Goal: Task Accomplishment & Management: Use online tool/utility

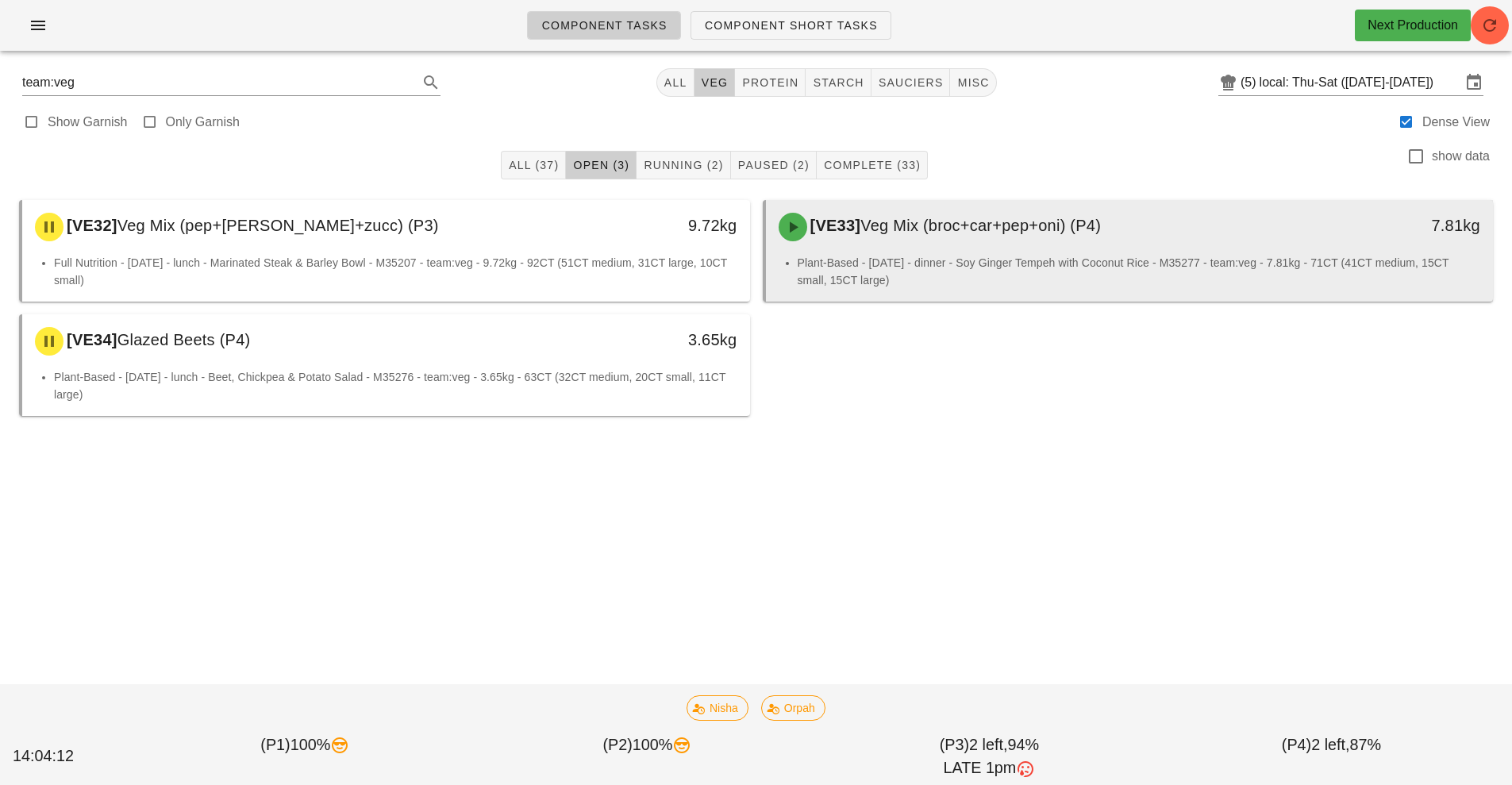
click at [1153, 273] on li "Plant-Based - [DATE] - dinner - Soy Ginger Tempeh with Coconut Rice - M35277 - …" at bounding box center [1138, 271] width 683 height 35
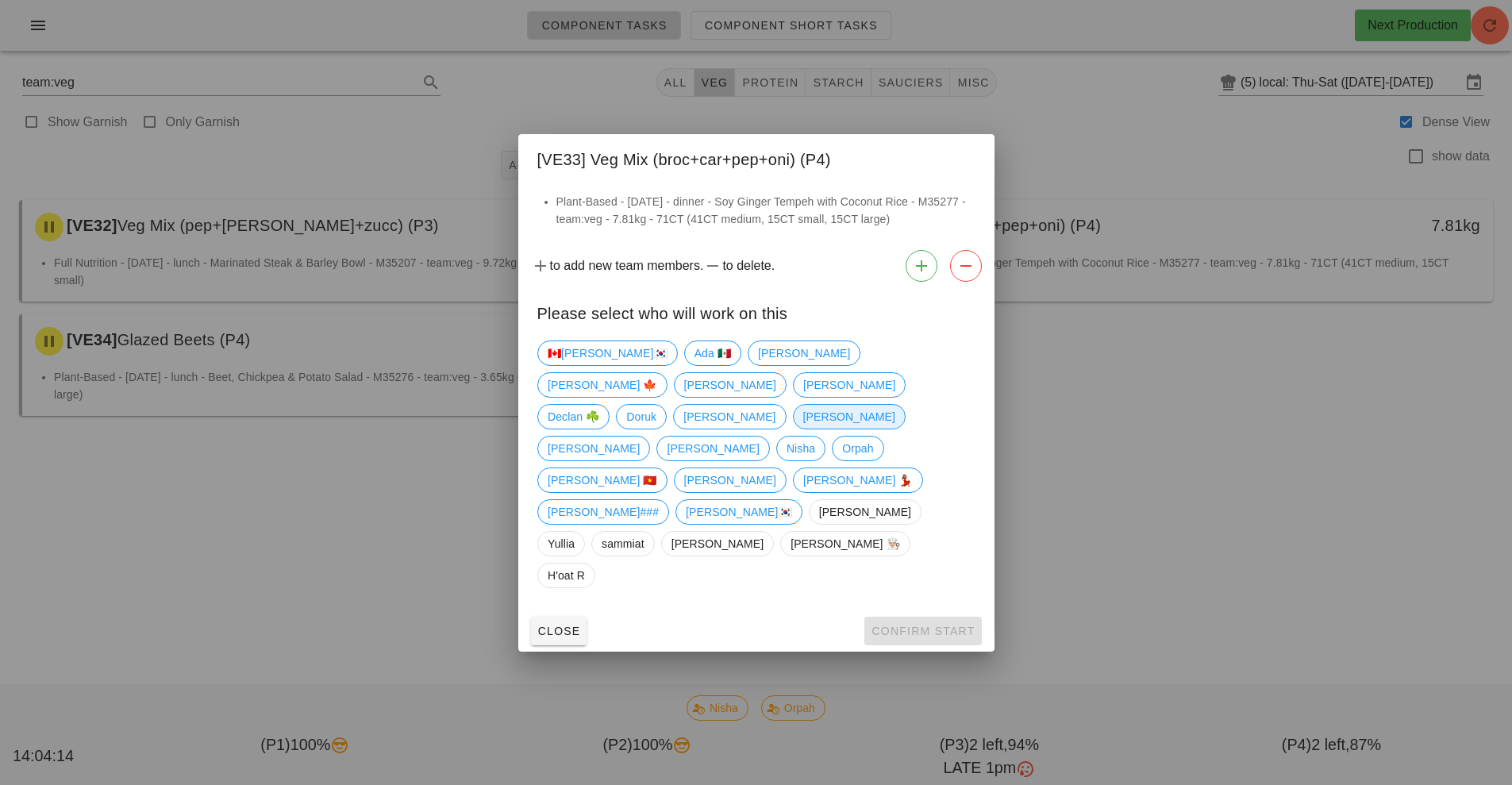
click at [802, 429] on span "[PERSON_NAME]" at bounding box center [848, 416] width 92 height 24
click at [911, 625] on span "Confirm Start" at bounding box center [922, 630] width 104 height 12
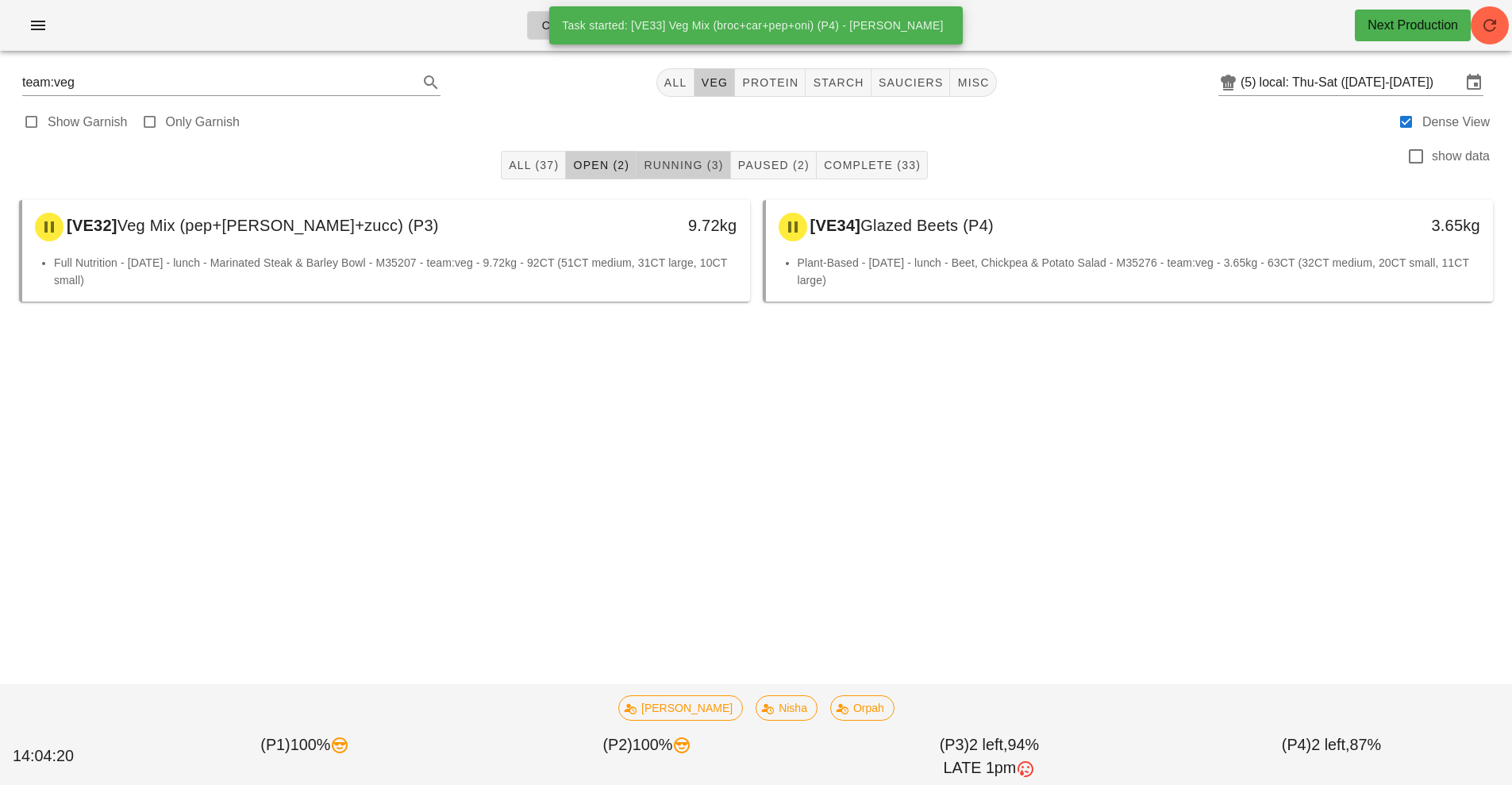
click at [684, 159] on span "Running (3)" at bounding box center [682, 164] width 80 height 12
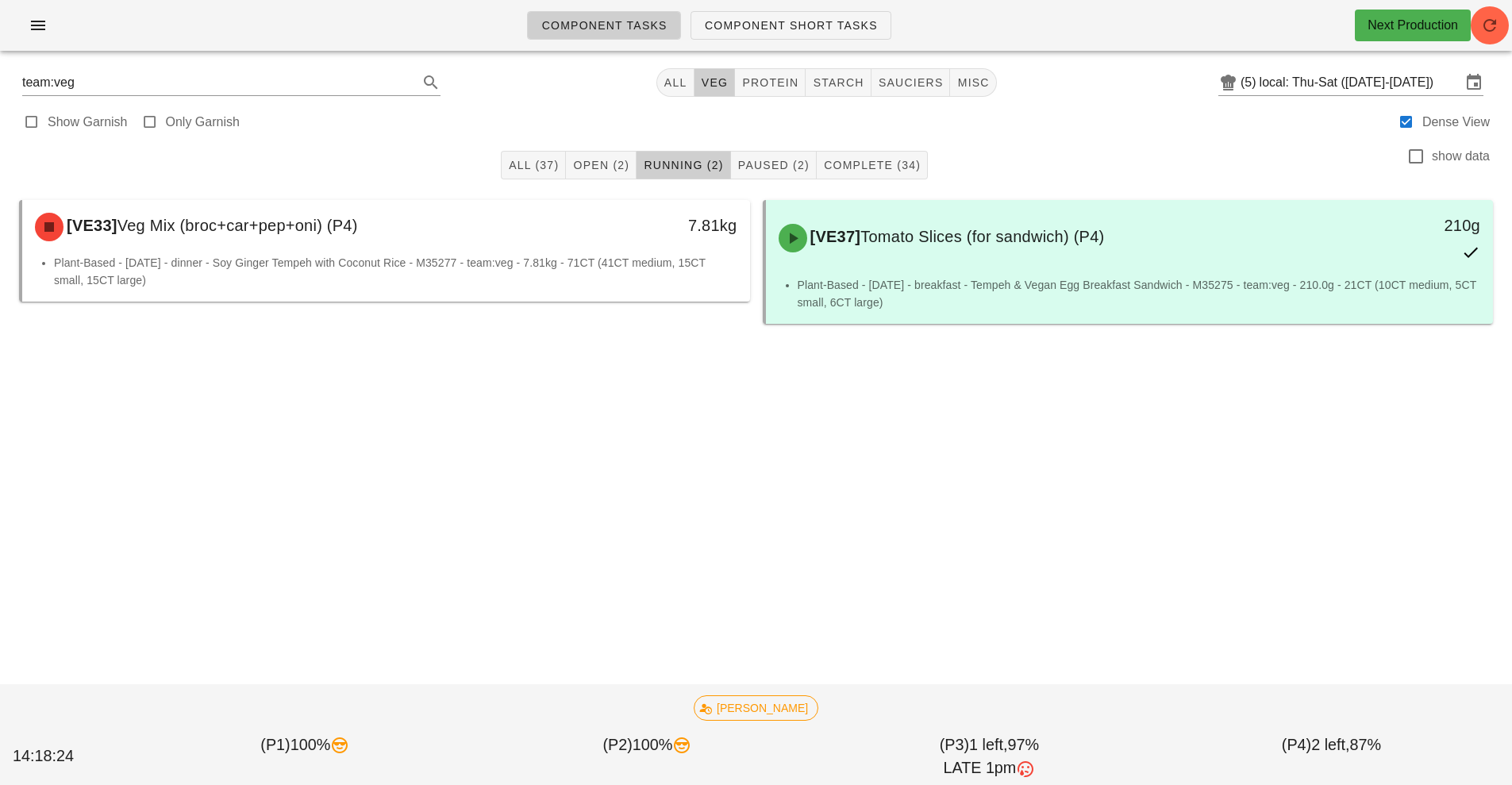
click at [808, 432] on div "team:veg All veg protein starch sauciers misc (5) local: Thu-Sat (Aug 28-Aug 30…" at bounding box center [756, 251] width 1493 height 375
click at [791, 26] on span "Component Short Tasks" at bounding box center [791, 25] width 174 height 12
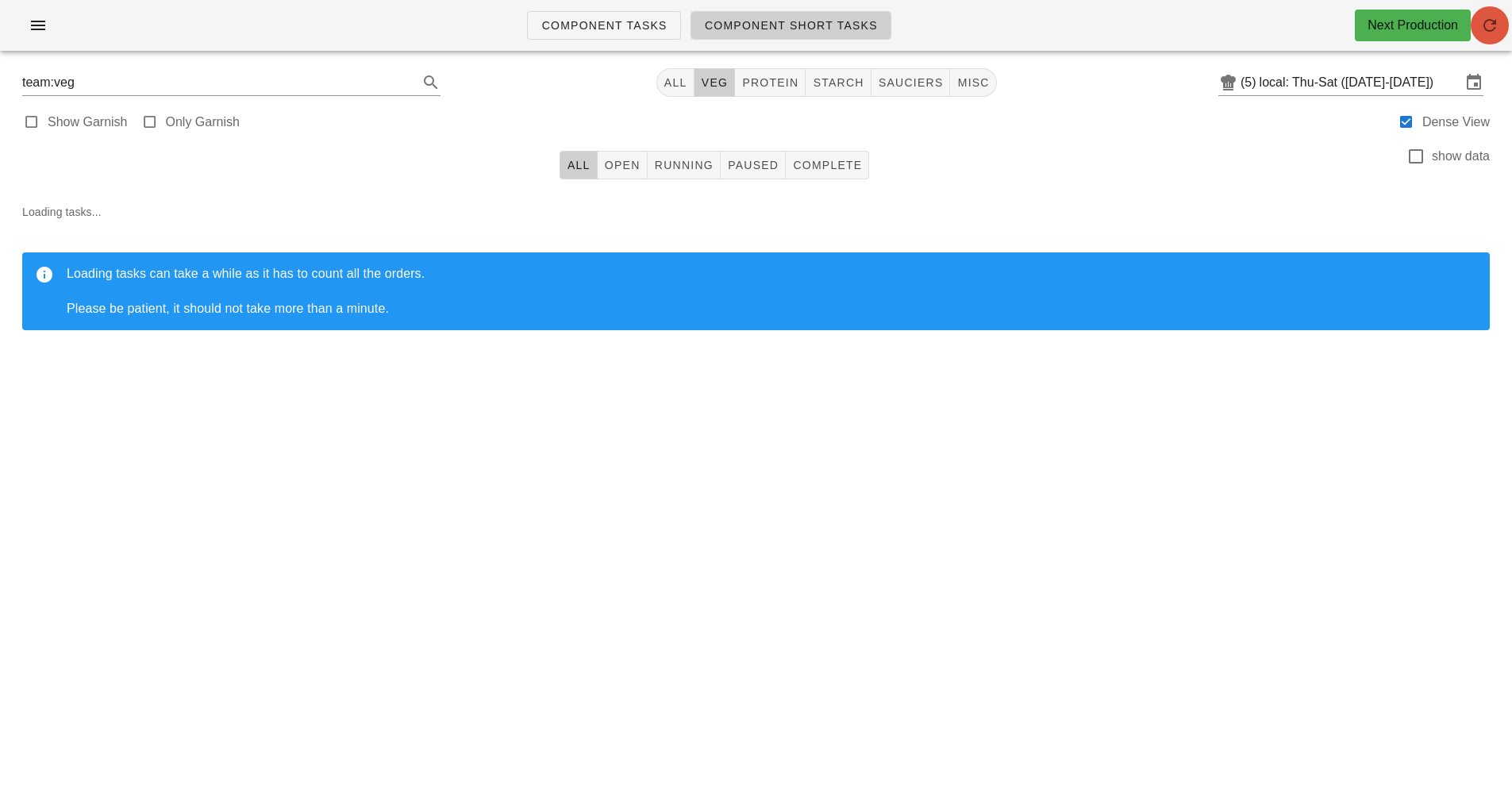
click at [1494, 28] on icon "button" at bounding box center [1490, 26] width 19 height 19
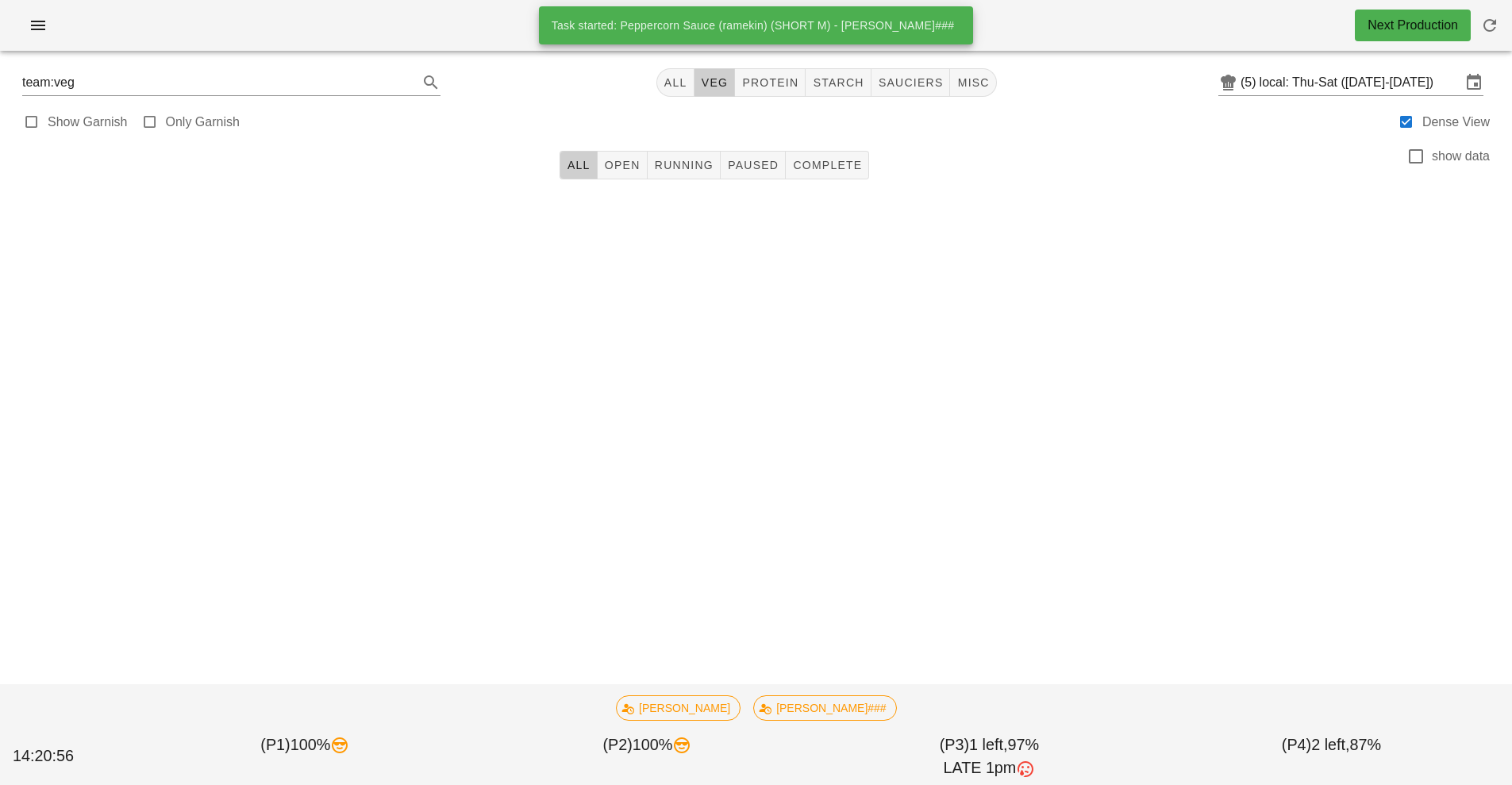
click at [764, 322] on div "Component Short Tasks Next Production team:veg All veg protein starch sauciers …" at bounding box center [756, 392] width 1512 height 785
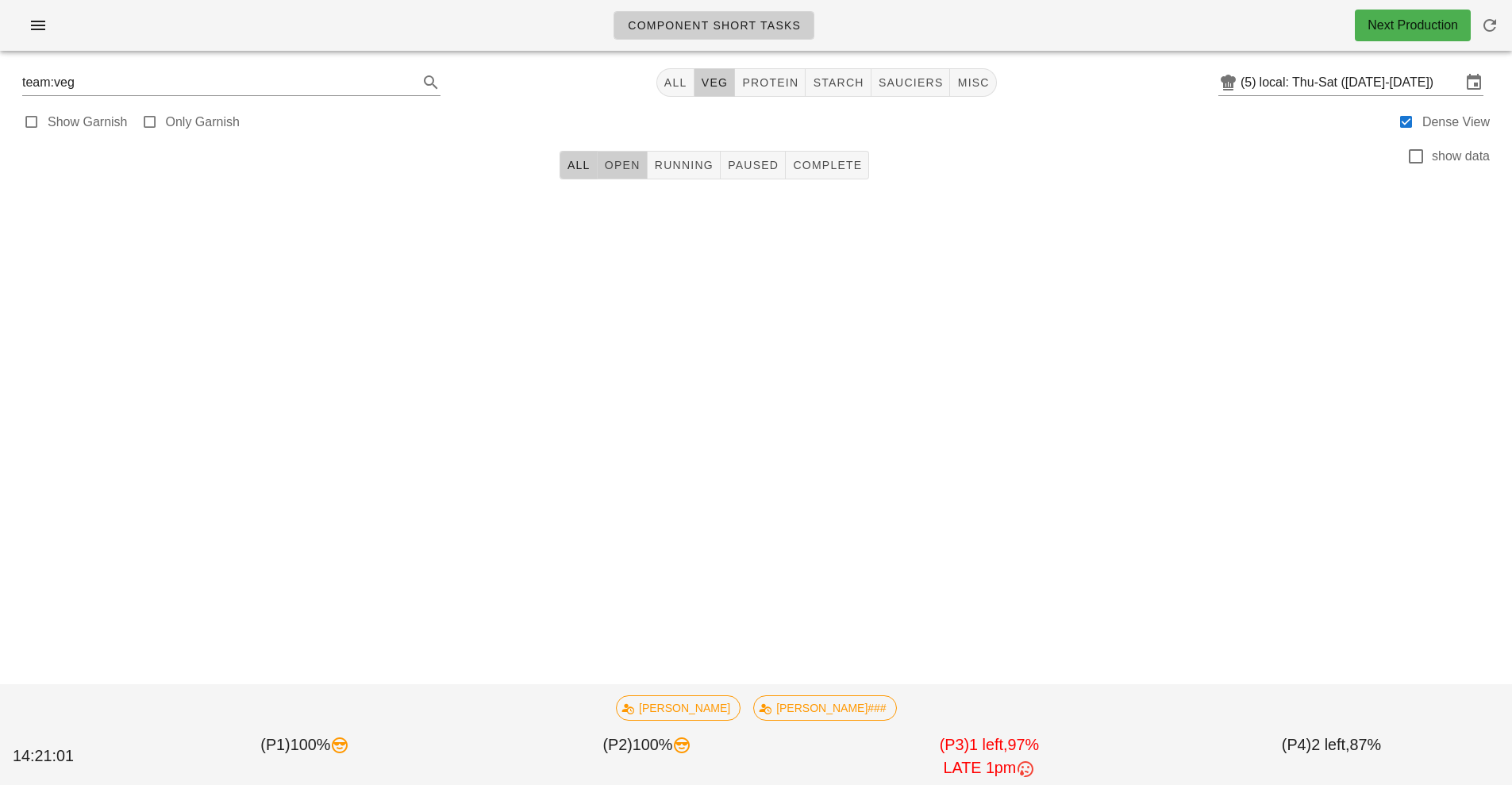
click at [630, 166] on span "Open" at bounding box center [622, 164] width 37 height 12
click at [1357, 82] on input "local: Thu-Sat ([DATE]-[DATE])" at bounding box center [1360, 83] width 202 height 25
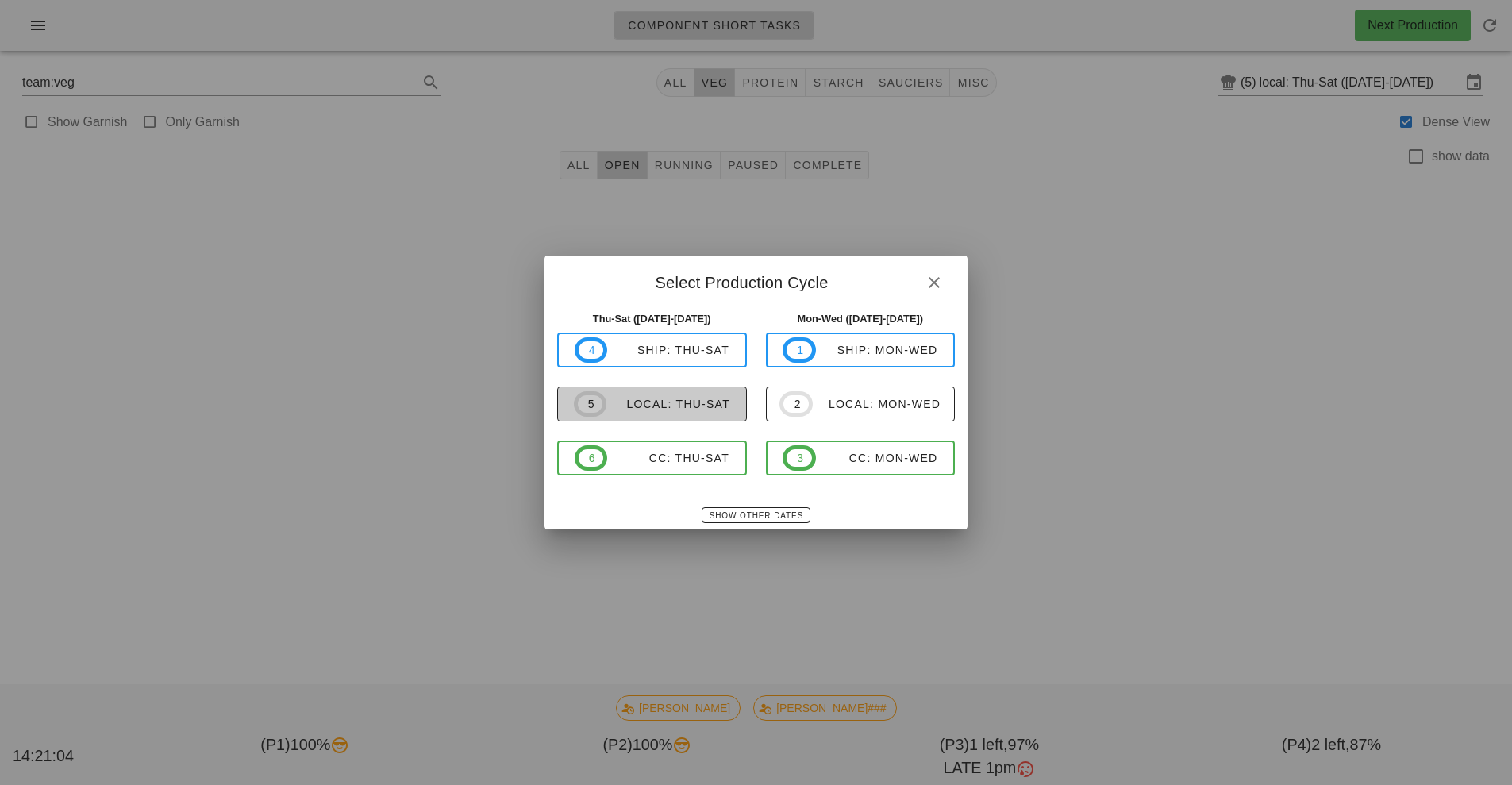
click at [705, 405] on div "local: Thu-Sat" at bounding box center [668, 404] width 124 height 12
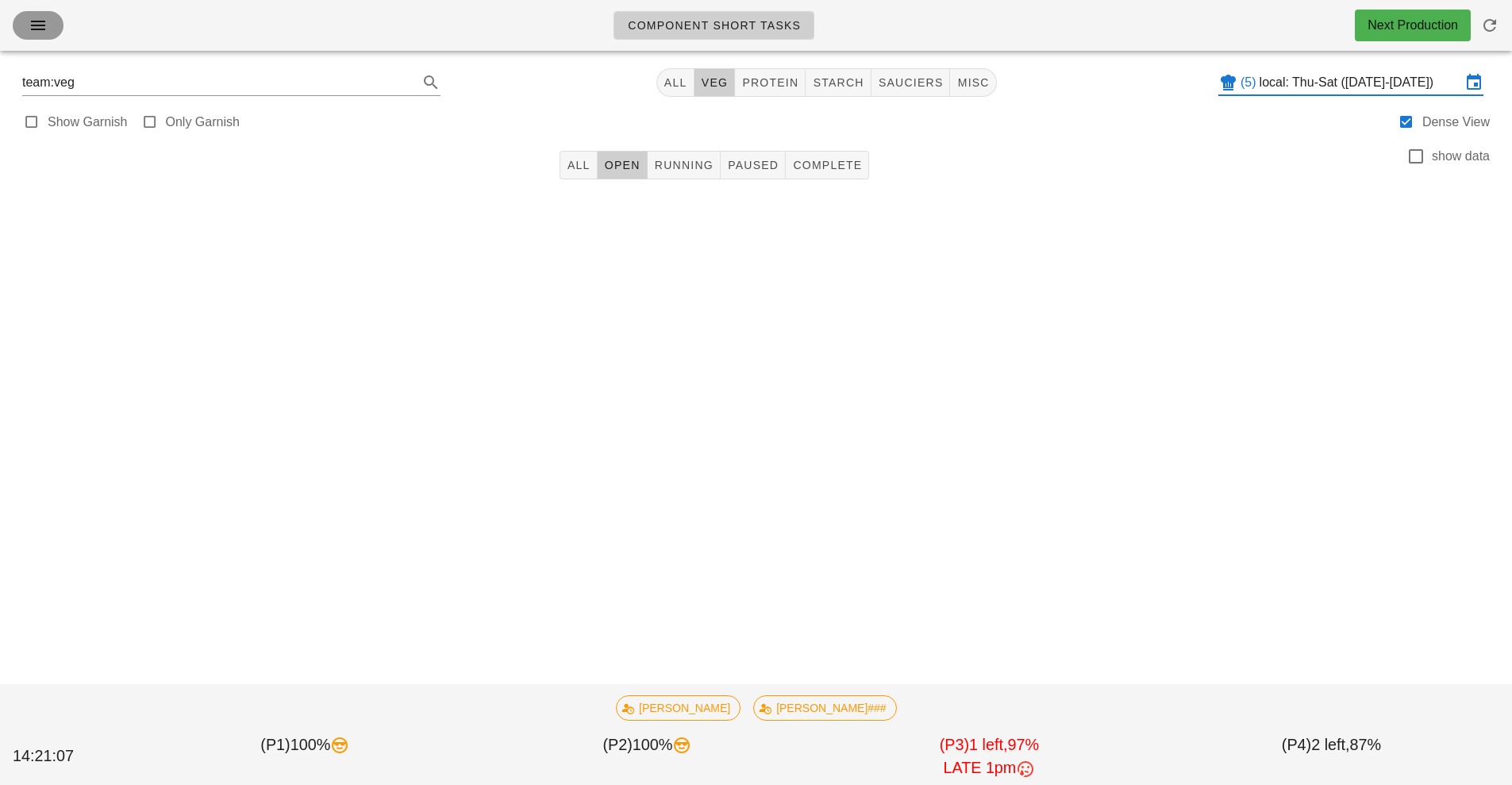
click at [48, 34] on span "button" at bounding box center [37, 26] width 25 height 19
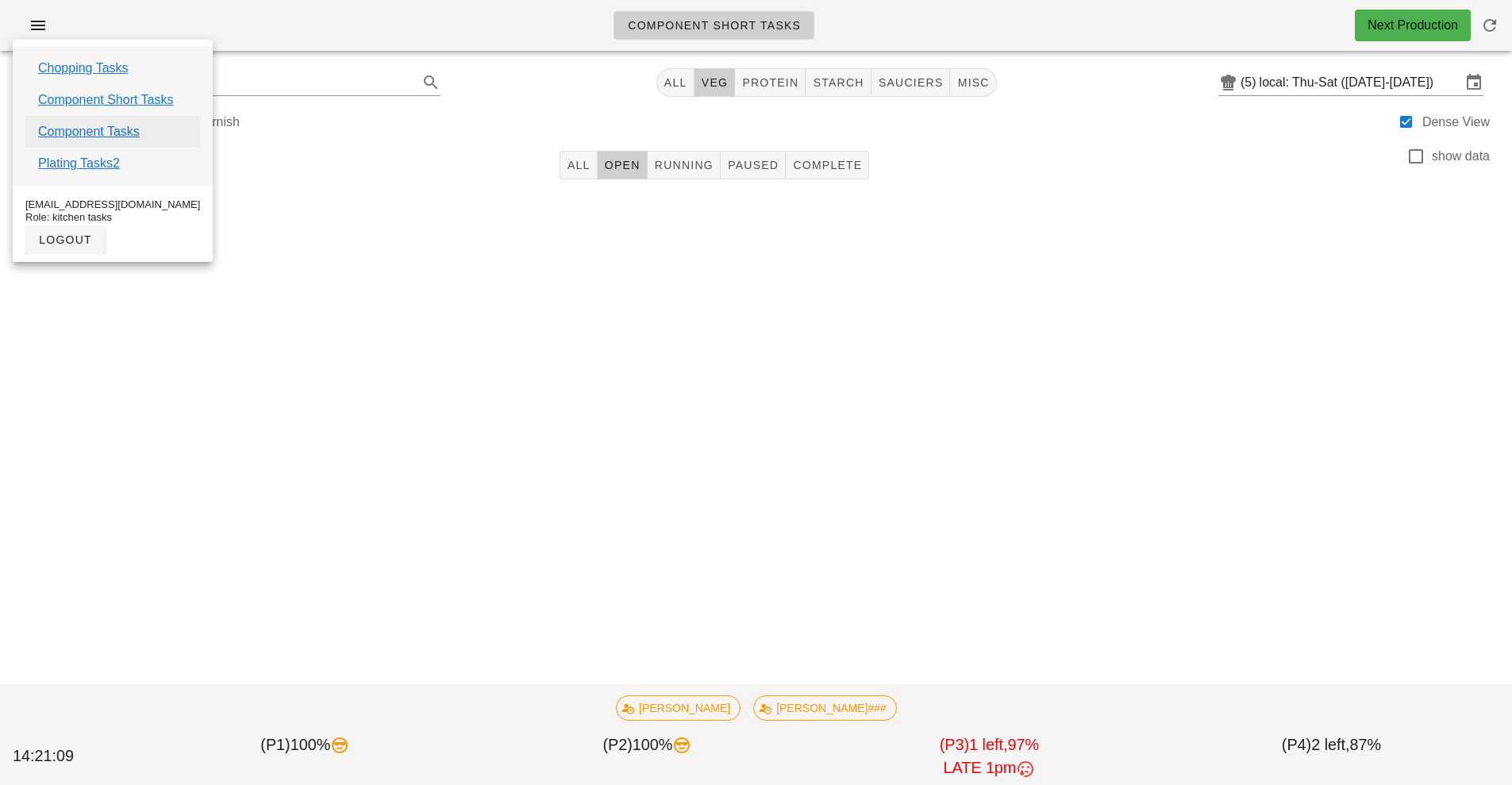
click at [120, 132] on link "Component Tasks" at bounding box center [89, 132] width 102 height 19
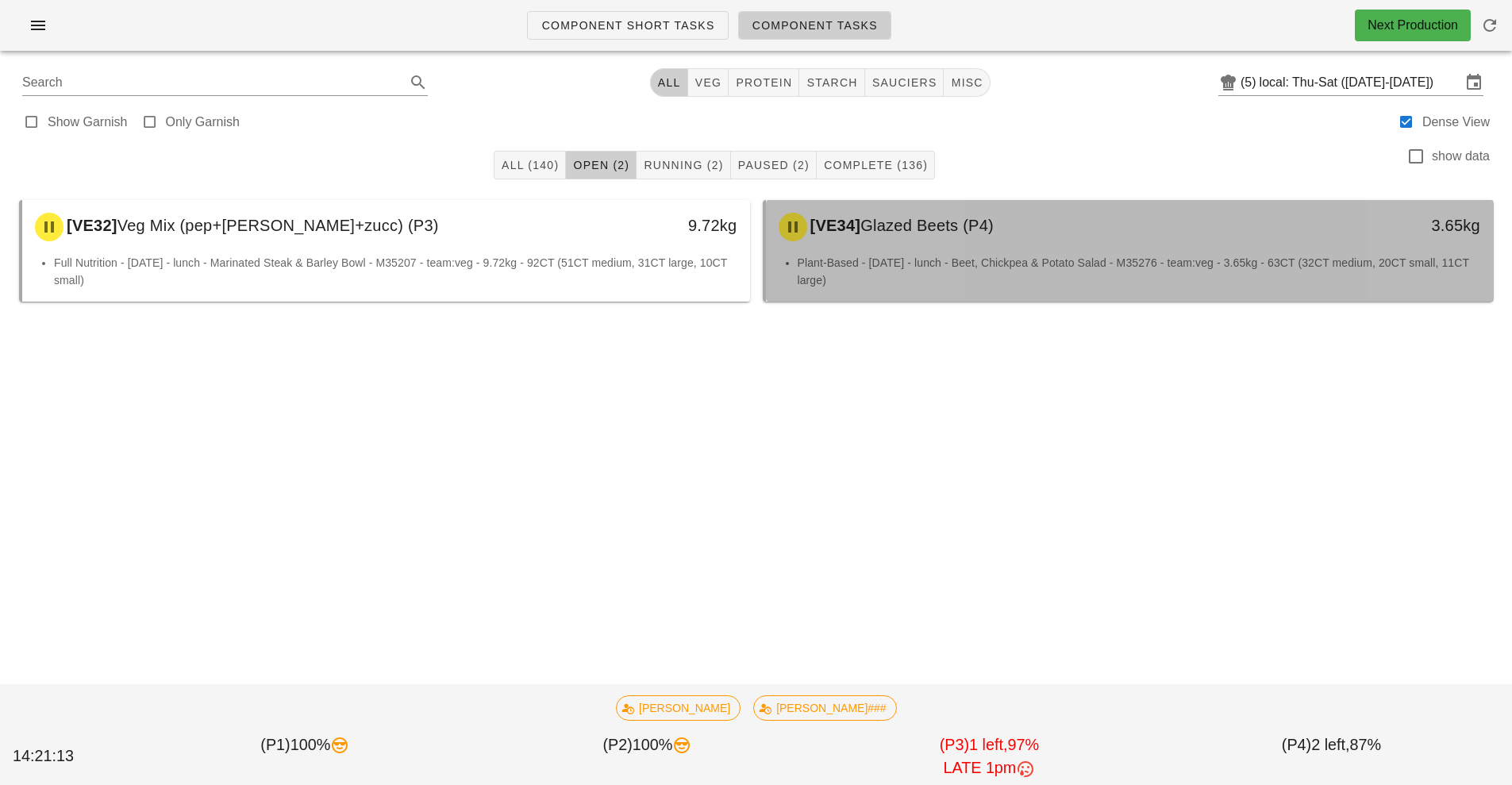
click at [943, 247] on div "[VE34] Glazed Beets (P4)" at bounding box center [1038, 227] width 541 height 48
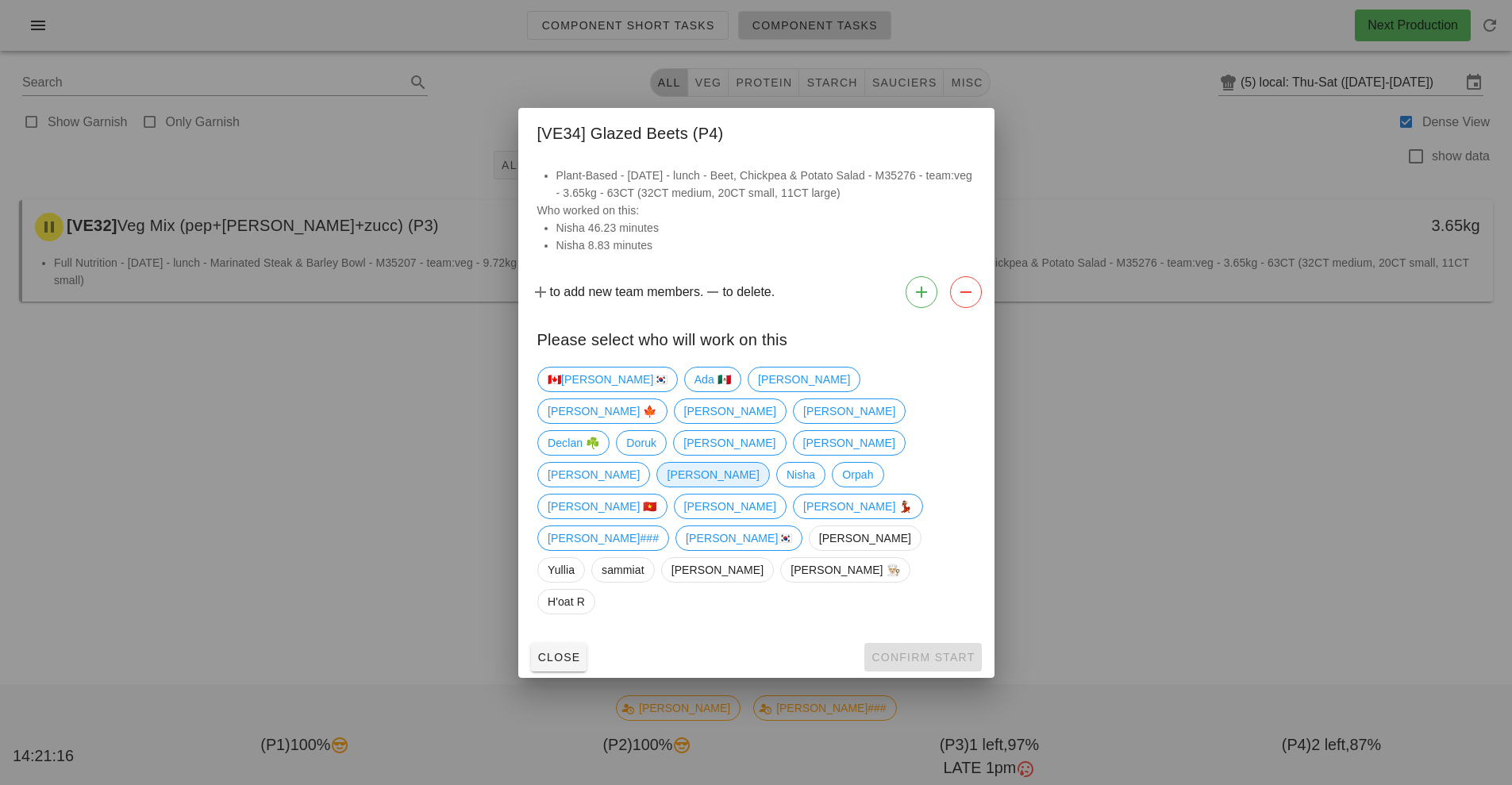
click at [759, 463] on span "[PERSON_NAME]" at bounding box center [713, 475] width 92 height 24
click at [924, 650] on span "Confirm Start" at bounding box center [922, 656] width 104 height 12
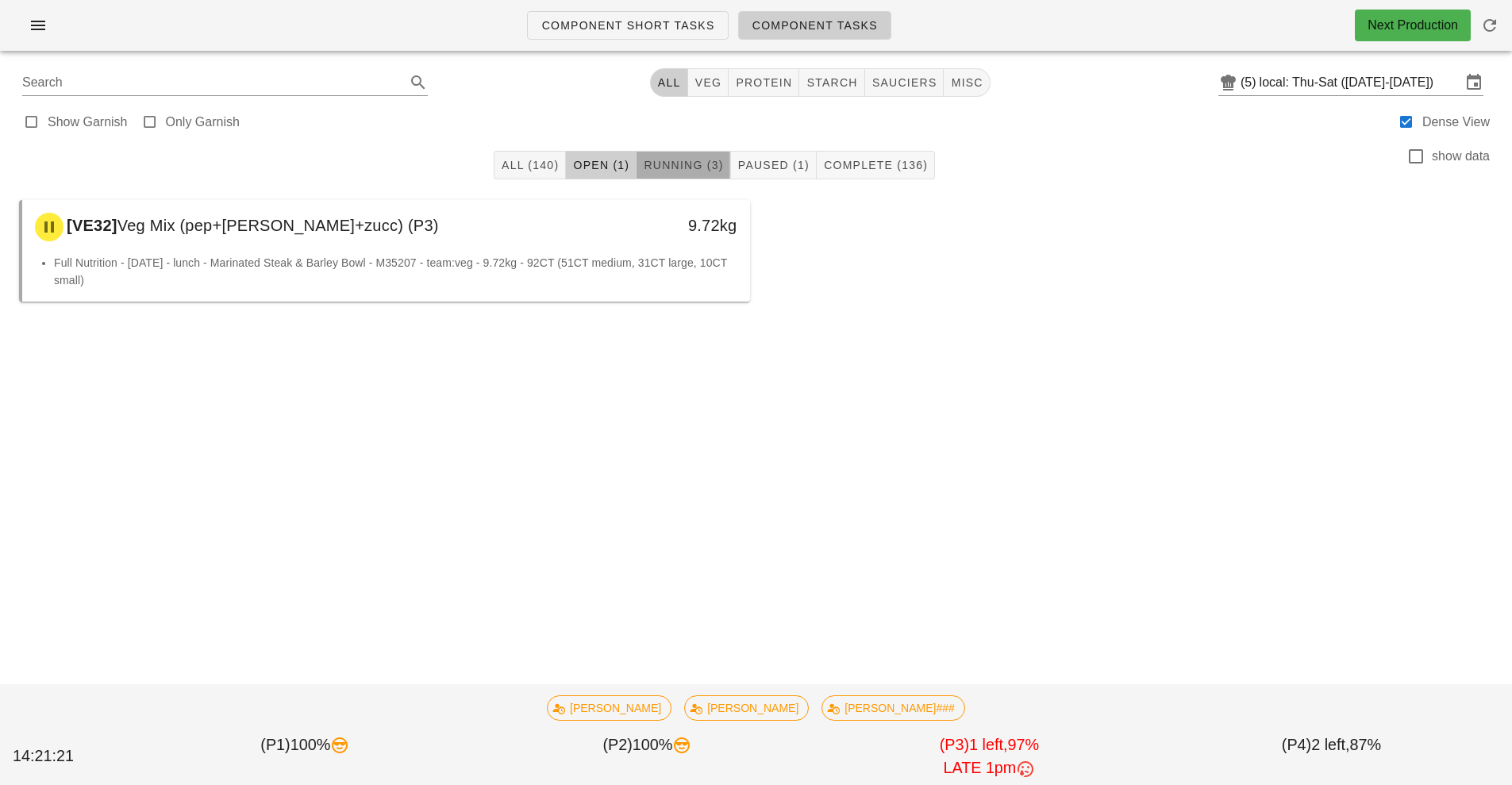
click at [683, 168] on span "Running (3)" at bounding box center [682, 164] width 80 height 12
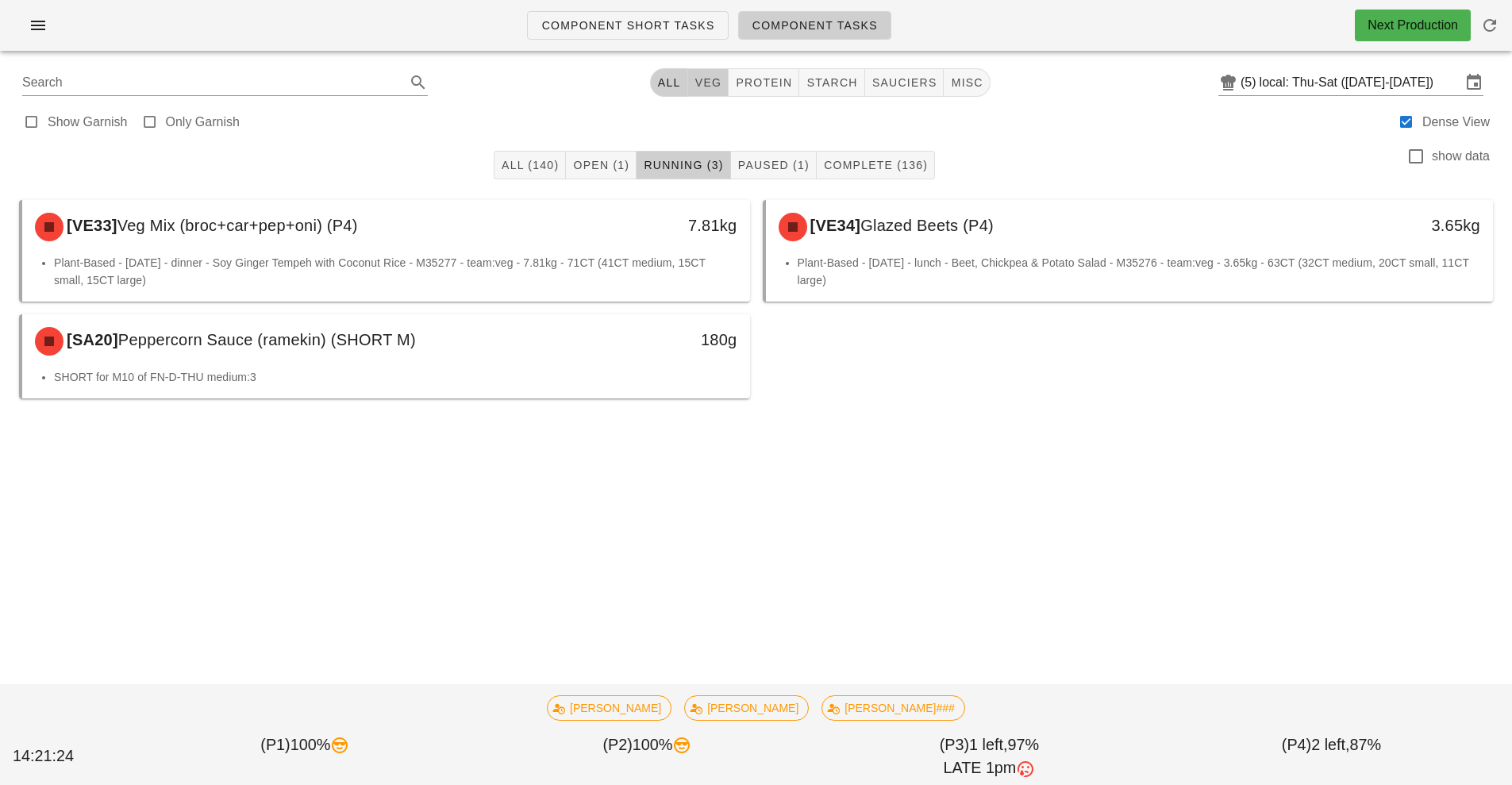
click at [706, 84] on span "veg" at bounding box center [708, 82] width 28 height 12
type input "team:veg"
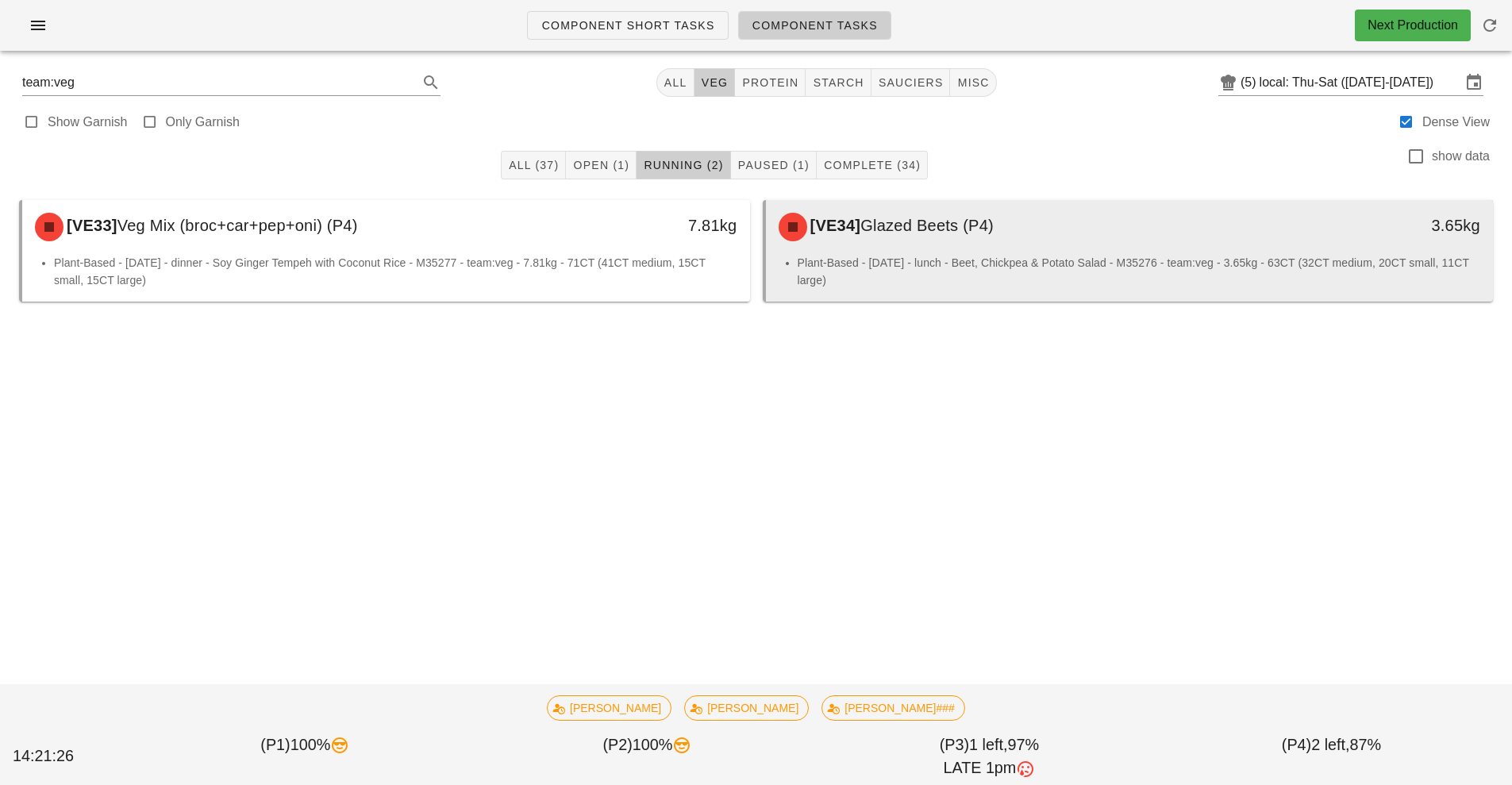
click at [930, 231] on span "Glazed Beets (P4)" at bounding box center [926, 226] width 134 height 17
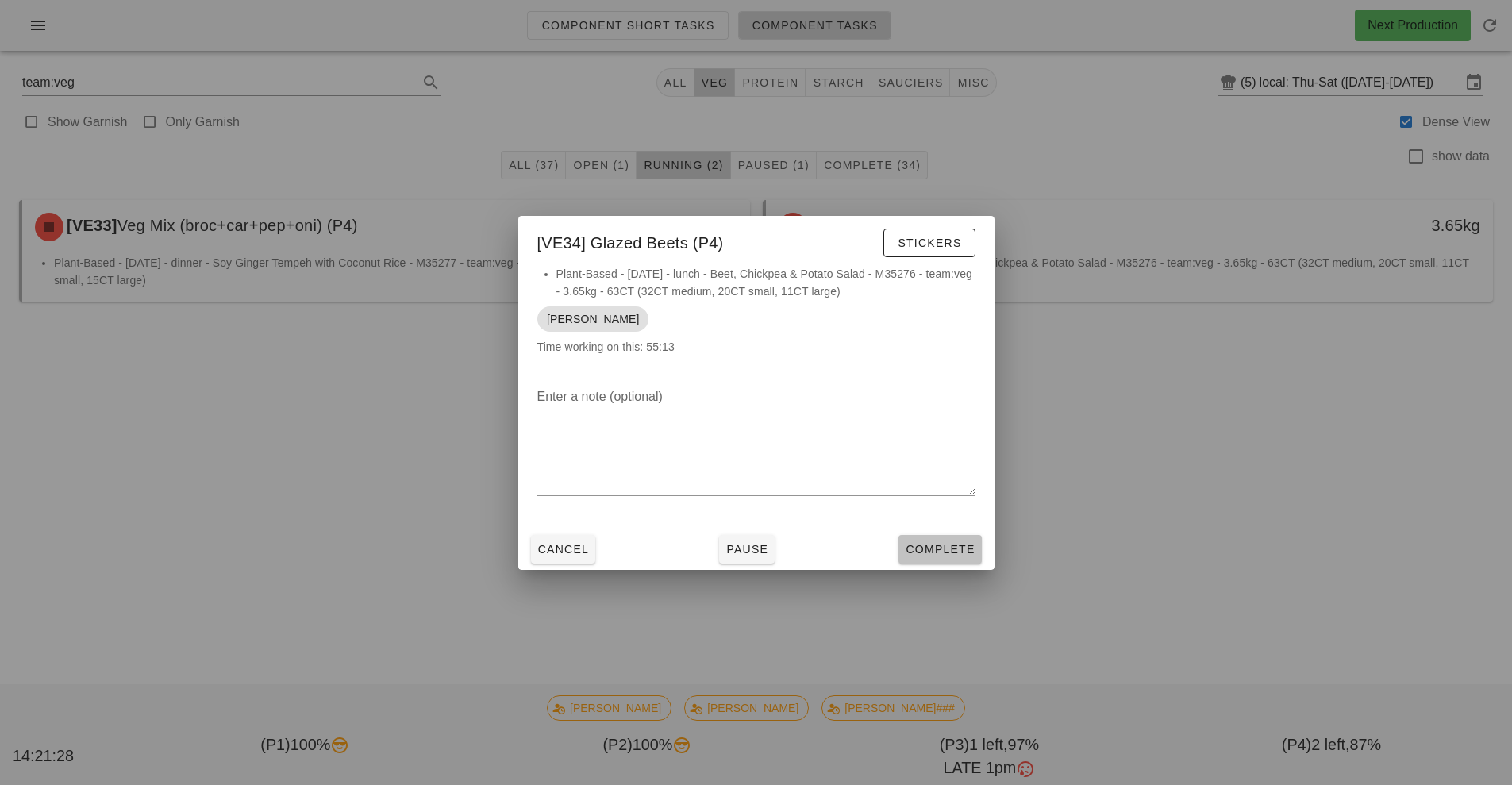
click at [938, 543] on span "Complete" at bounding box center [939, 549] width 70 height 12
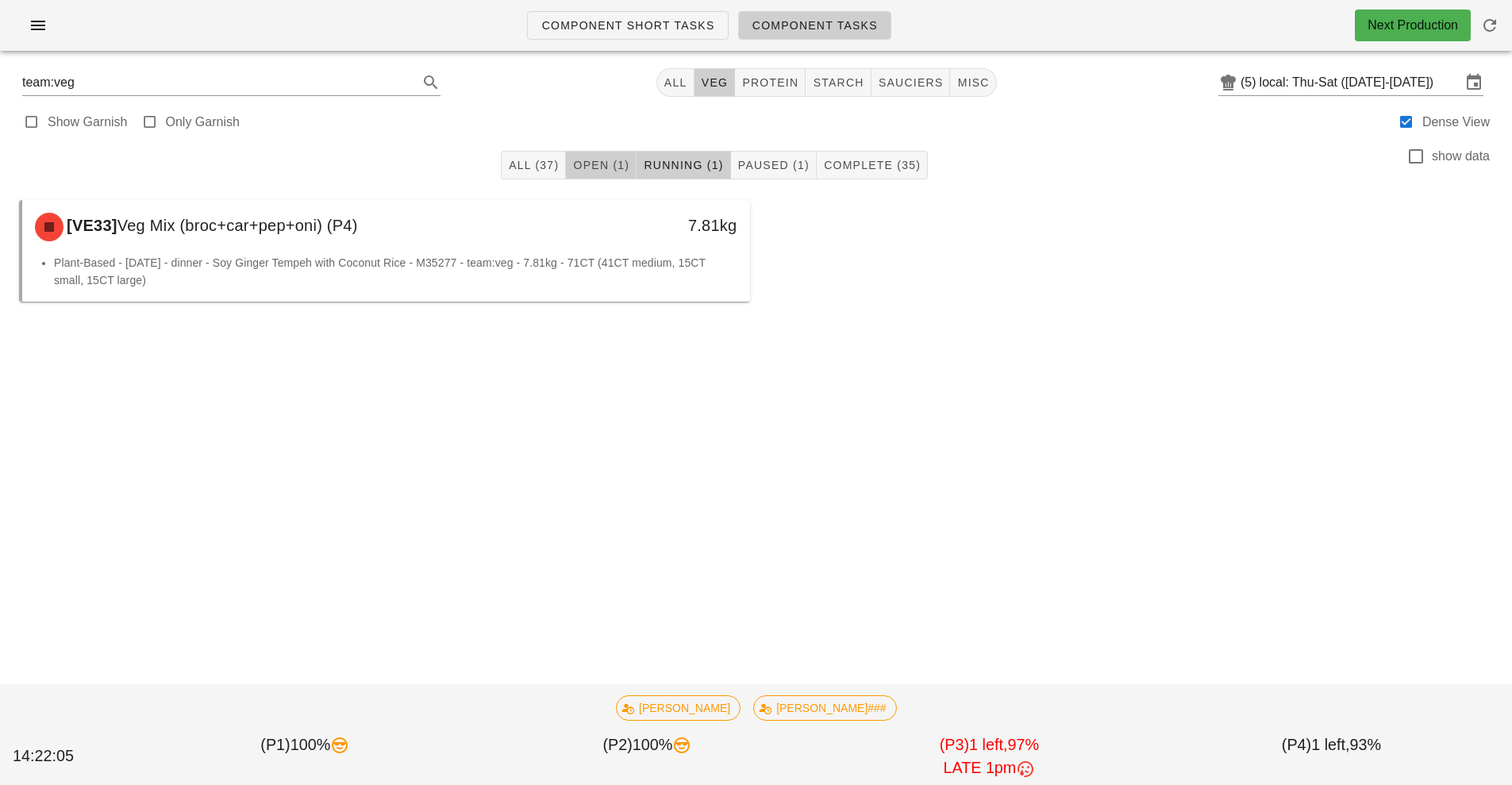
click at [601, 171] on span "Open (1)" at bounding box center [600, 164] width 57 height 12
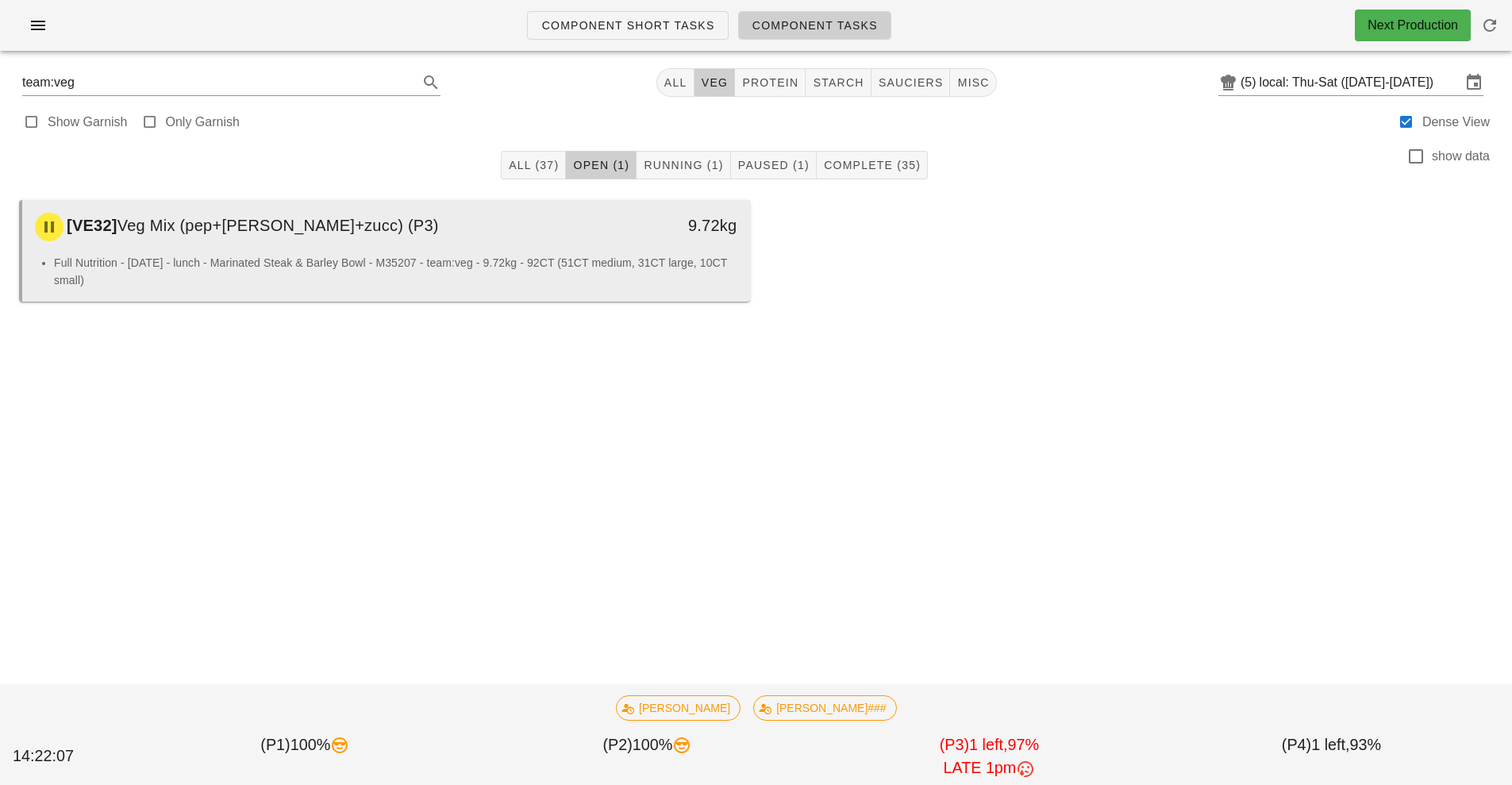
click at [375, 248] on div "[VE32] Veg Mix (pep+[PERSON_NAME]+zucc) (P3)" at bounding box center [295, 227] width 541 height 48
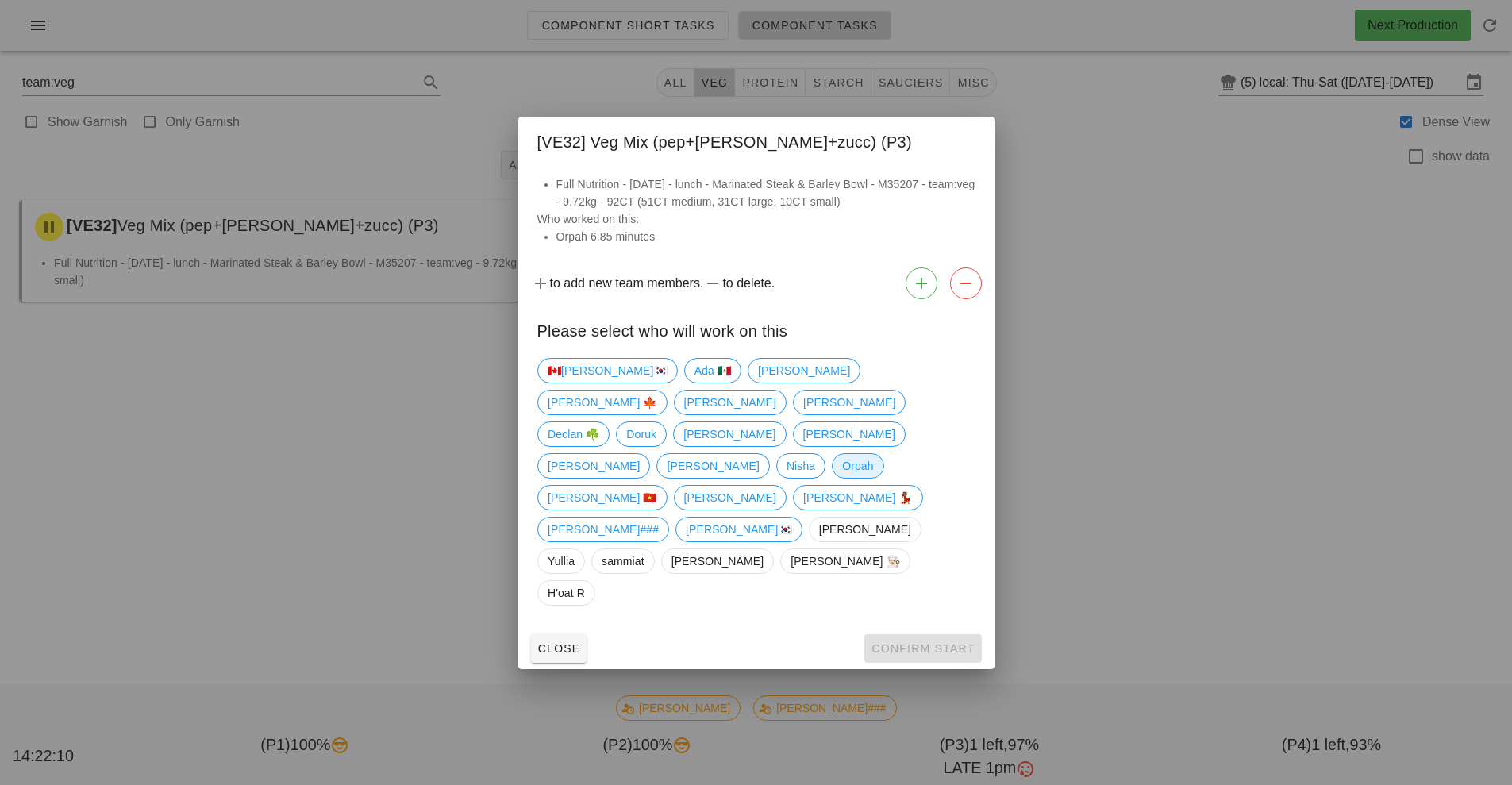
click at [841, 478] on span "Orpah" at bounding box center [857, 465] width 31 height 24
click at [946, 642] on span "Confirm Start" at bounding box center [922, 648] width 104 height 12
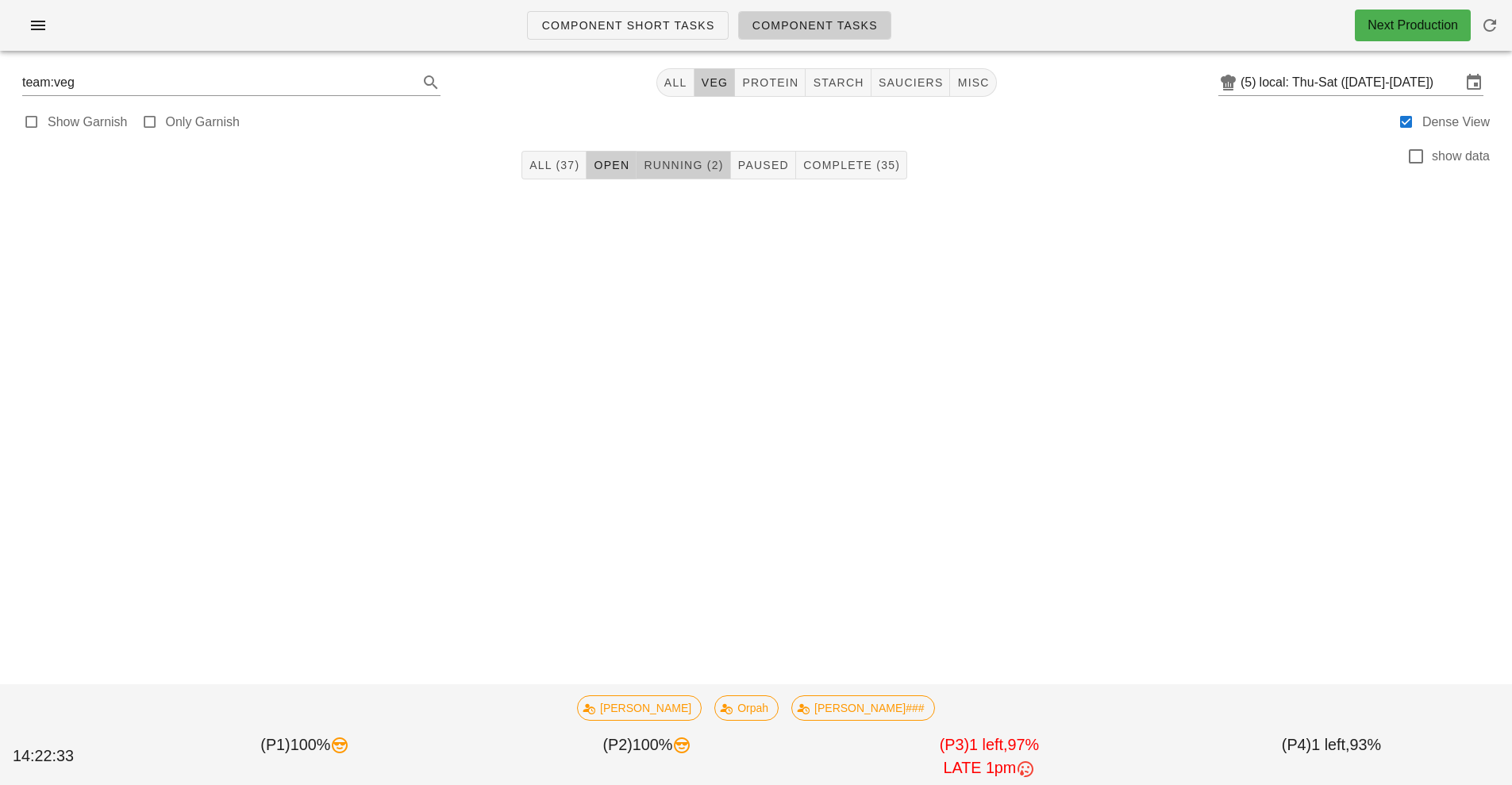
click at [669, 166] on span "Running (2)" at bounding box center [682, 164] width 80 height 12
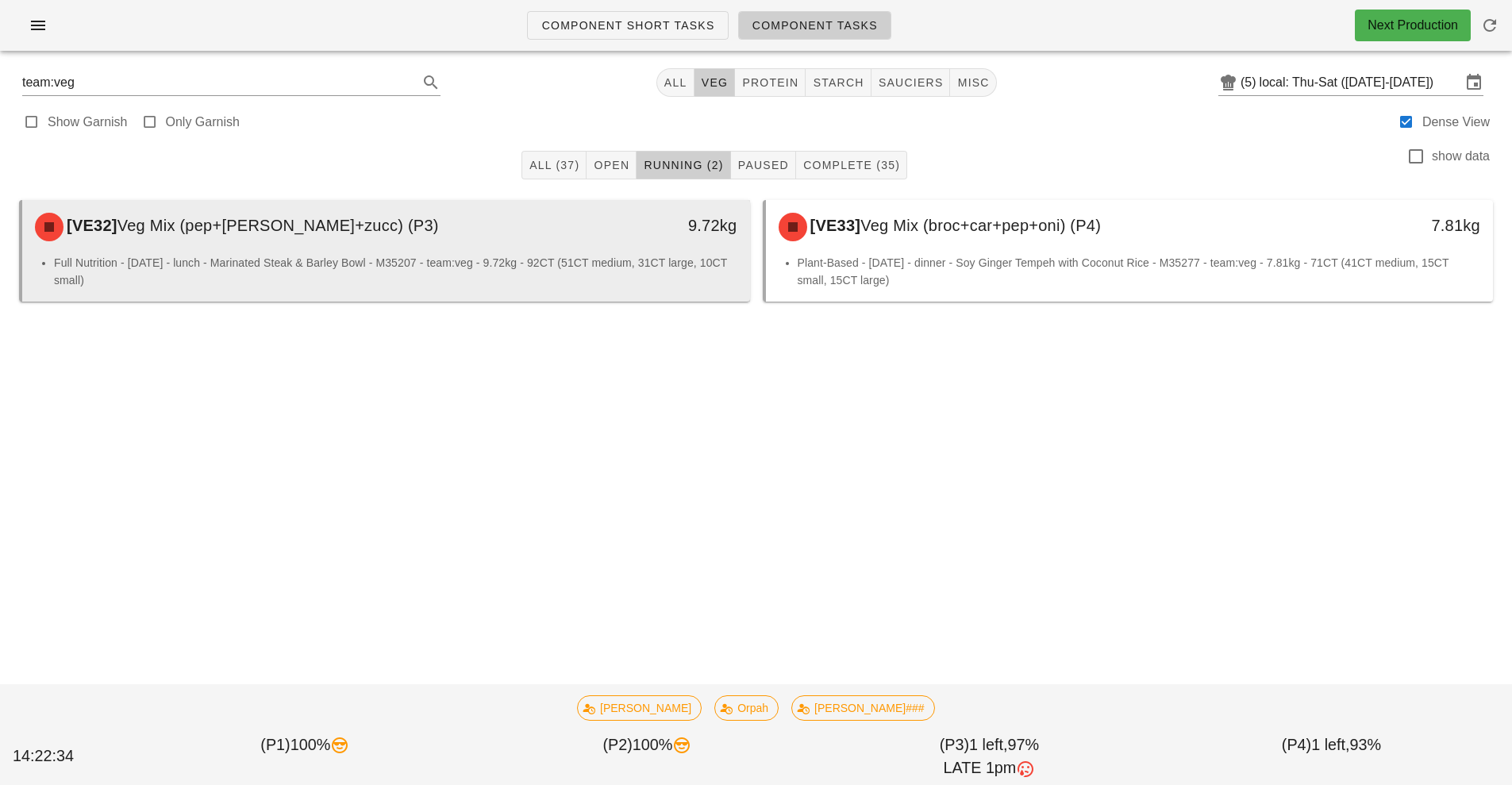
click at [476, 249] on div "[VE32] Veg Mix (pep+[PERSON_NAME]+zucc) (P3)" at bounding box center [295, 227] width 541 height 48
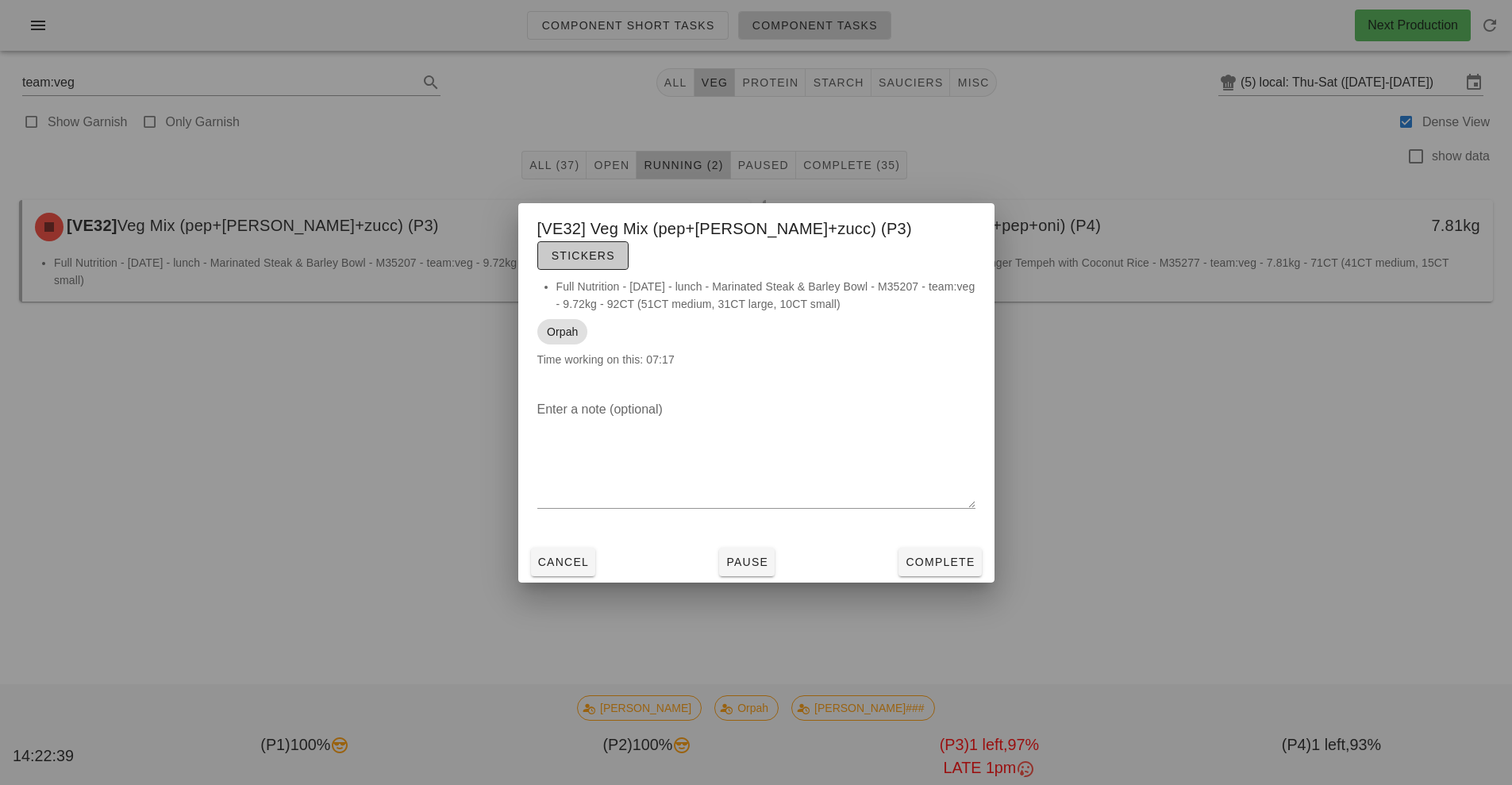
click at [615, 249] on span "Stickers" at bounding box center [582, 255] width 64 height 12
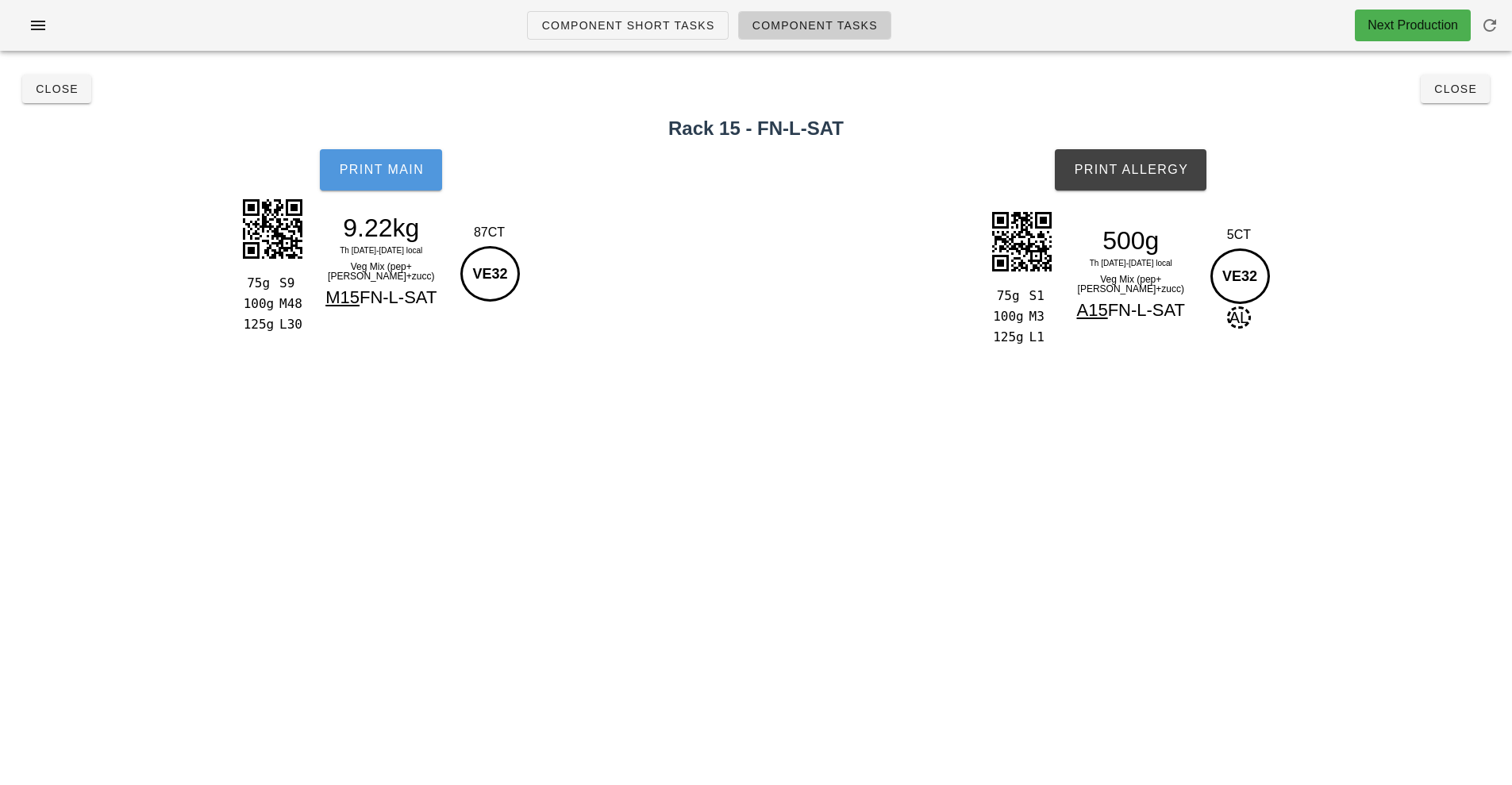
click at [400, 176] on span "Print Main" at bounding box center [380, 169] width 85 height 14
click at [1135, 172] on span "Print Allergy" at bounding box center [1131, 169] width 115 height 14
click at [1470, 90] on span "Close" at bounding box center [1454, 88] width 43 height 12
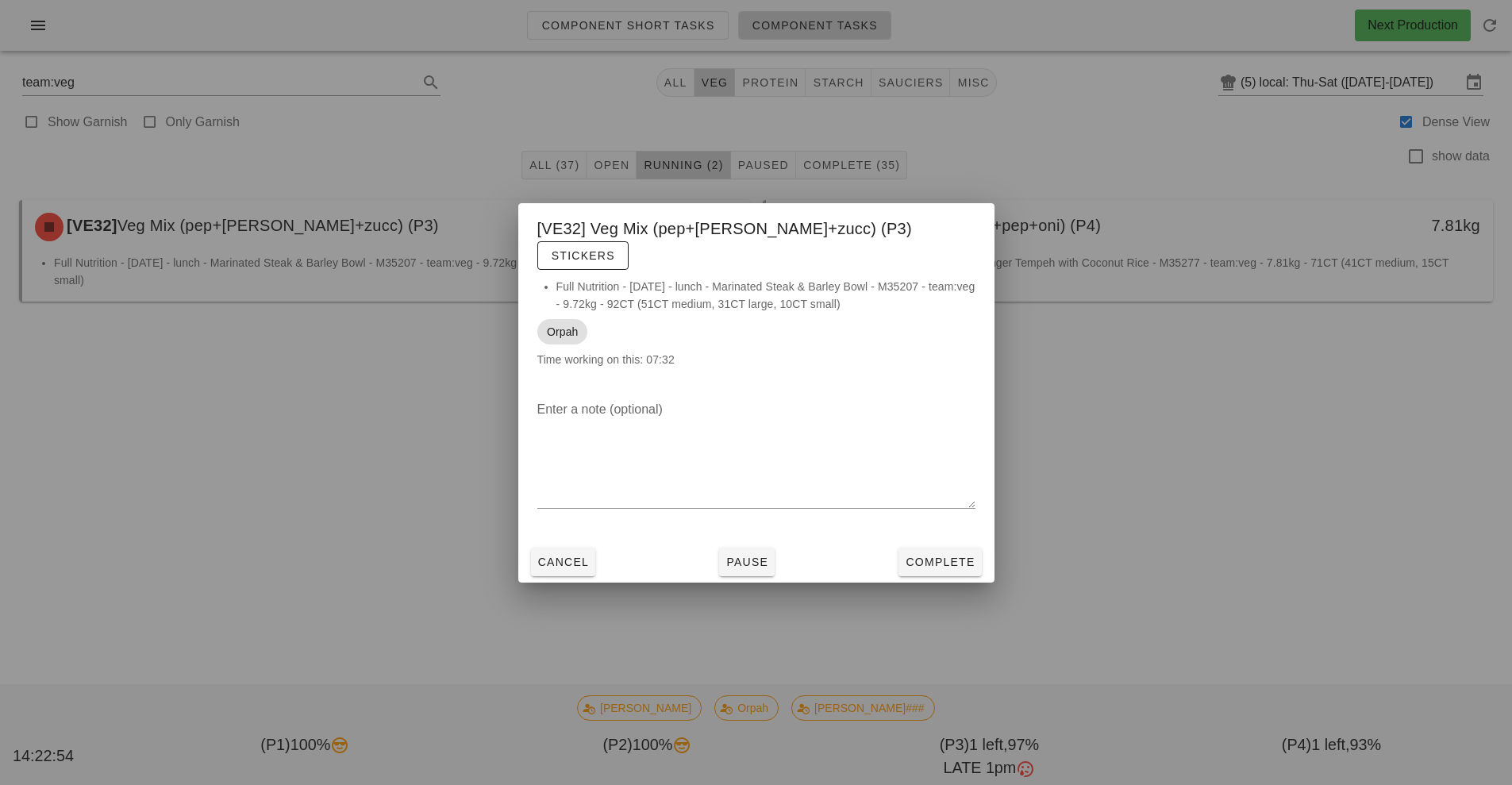
click at [1167, 475] on div at bounding box center [756, 392] width 1512 height 785
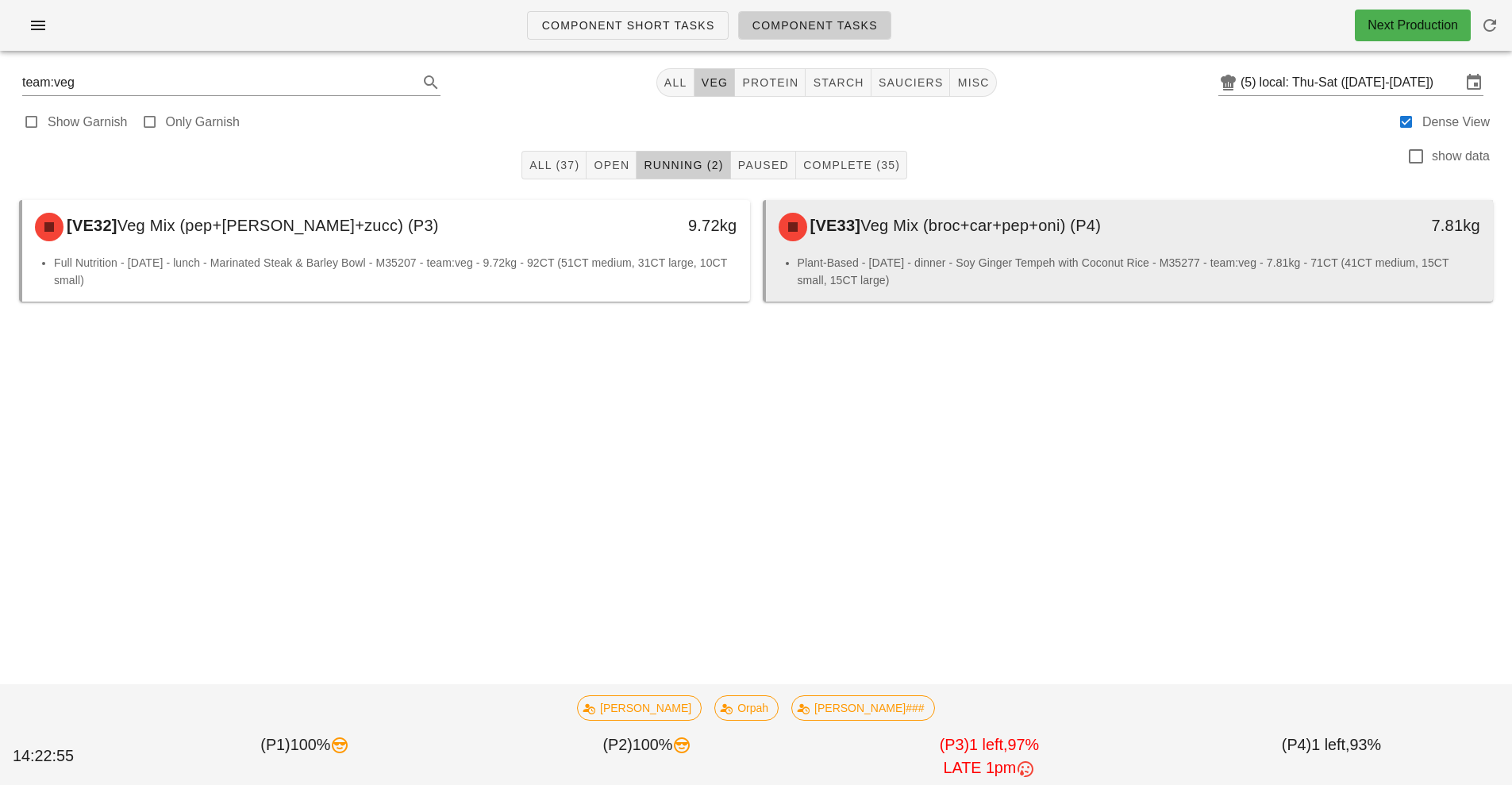
click at [1017, 248] on div "[VE33] Veg Mix (broc+car+pep+oni) (P4)" at bounding box center [1038, 227] width 541 height 48
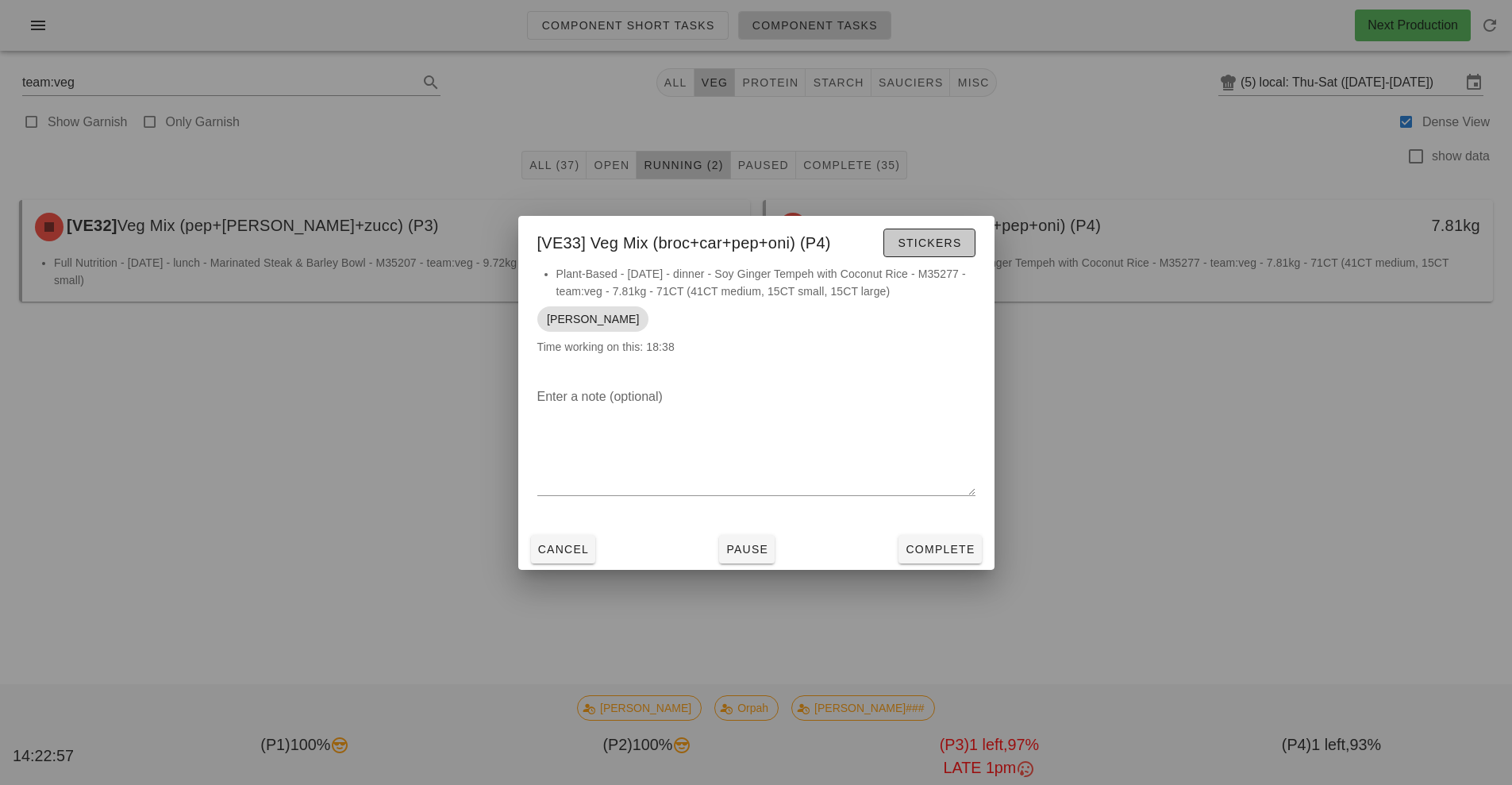
click at [926, 248] on span "Stickers" at bounding box center [928, 242] width 64 height 12
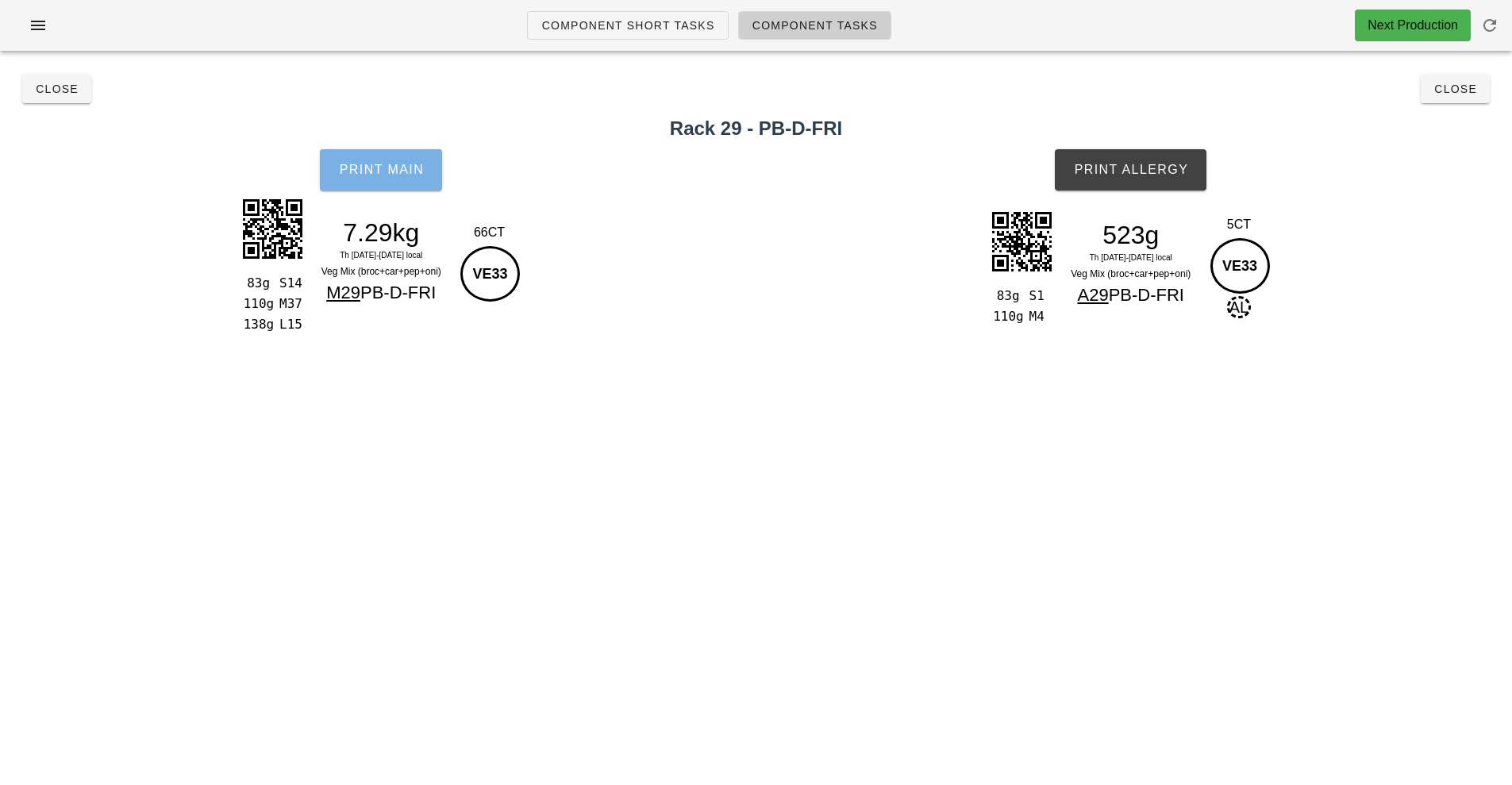
click at [380, 166] on span "Print Main" at bounding box center [380, 169] width 85 height 14
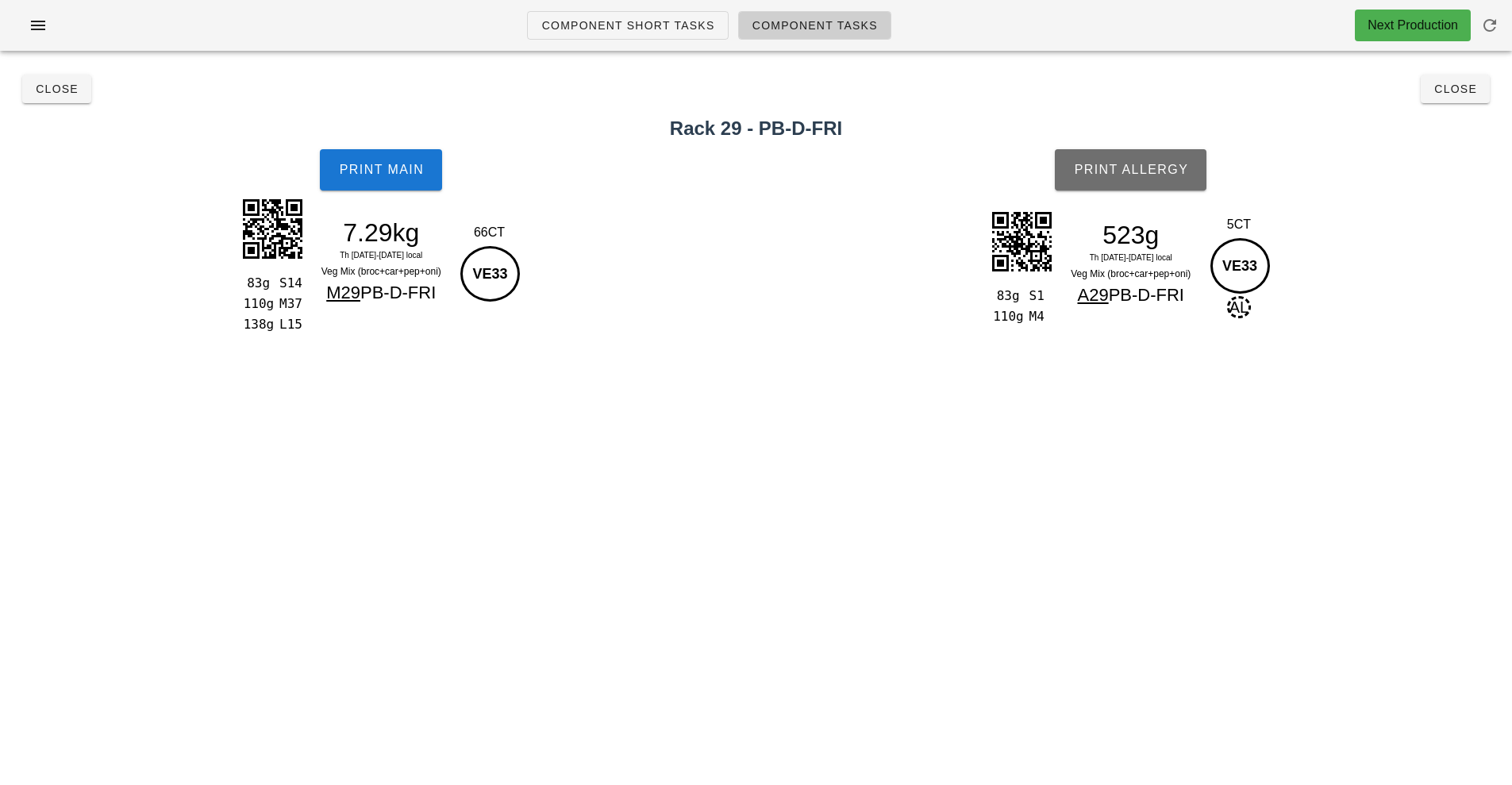
click at [1147, 169] on span "Print Allergy" at bounding box center [1131, 169] width 115 height 14
click at [48, 89] on span "Close" at bounding box center [56, 88] width 43 height 12
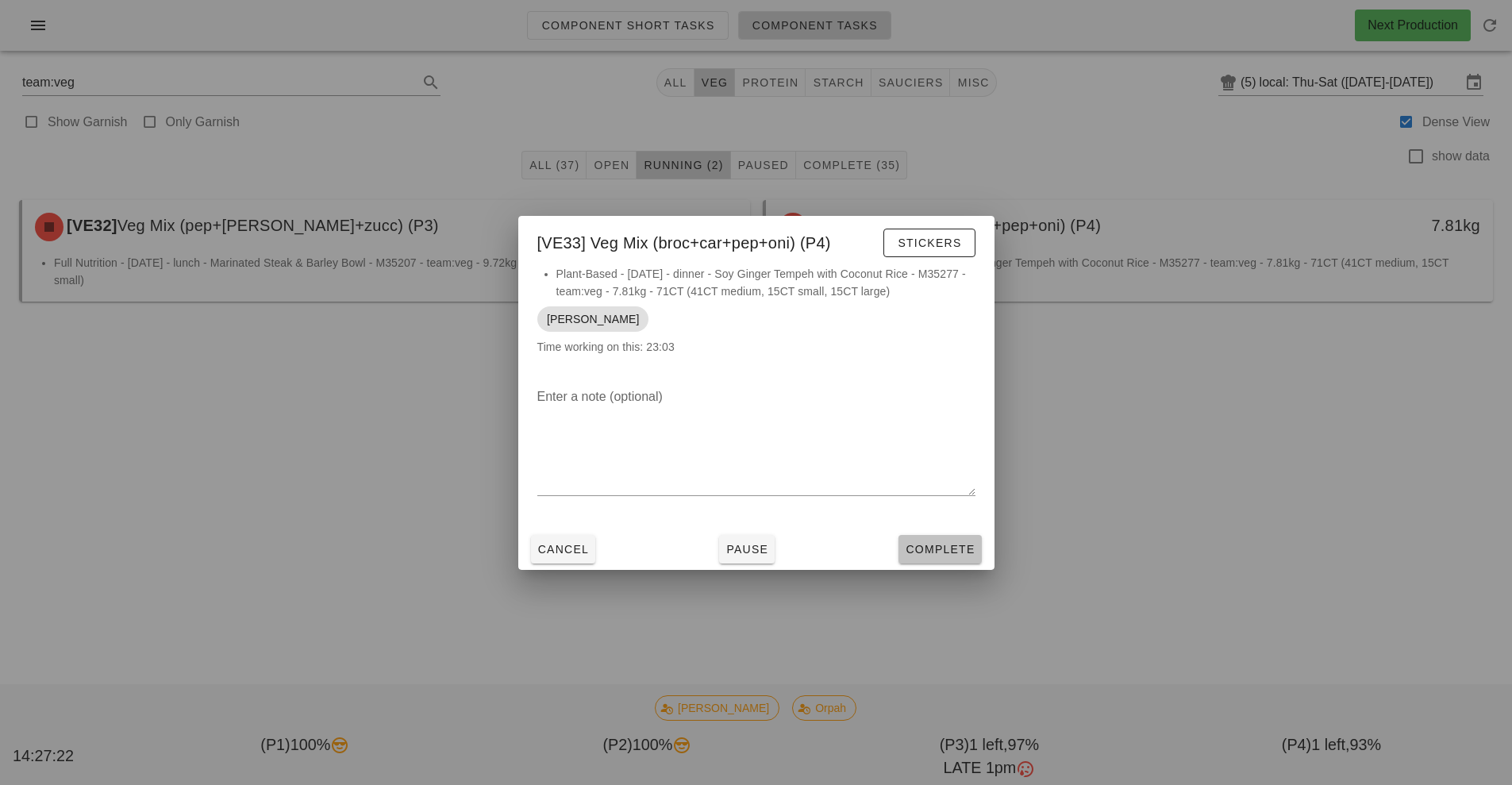
click at [945, 543] on span "Complete" at bounding box center [939, 549] width 70 height 12
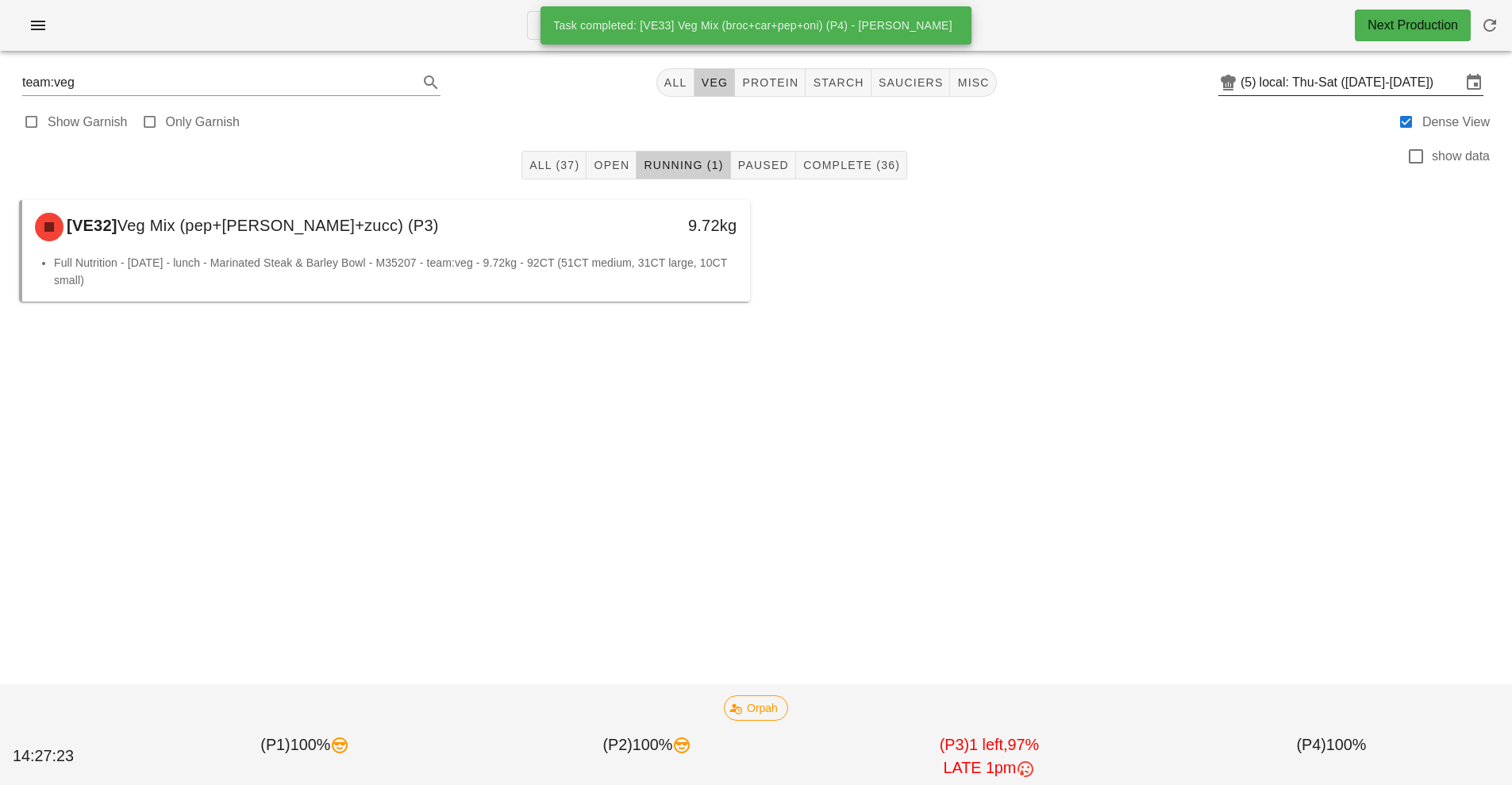
click at [1366, 85] on input "local: Thu-Sat ([DATE]-[DATE])" at bounding box center [1360, 83] width 202 height 25
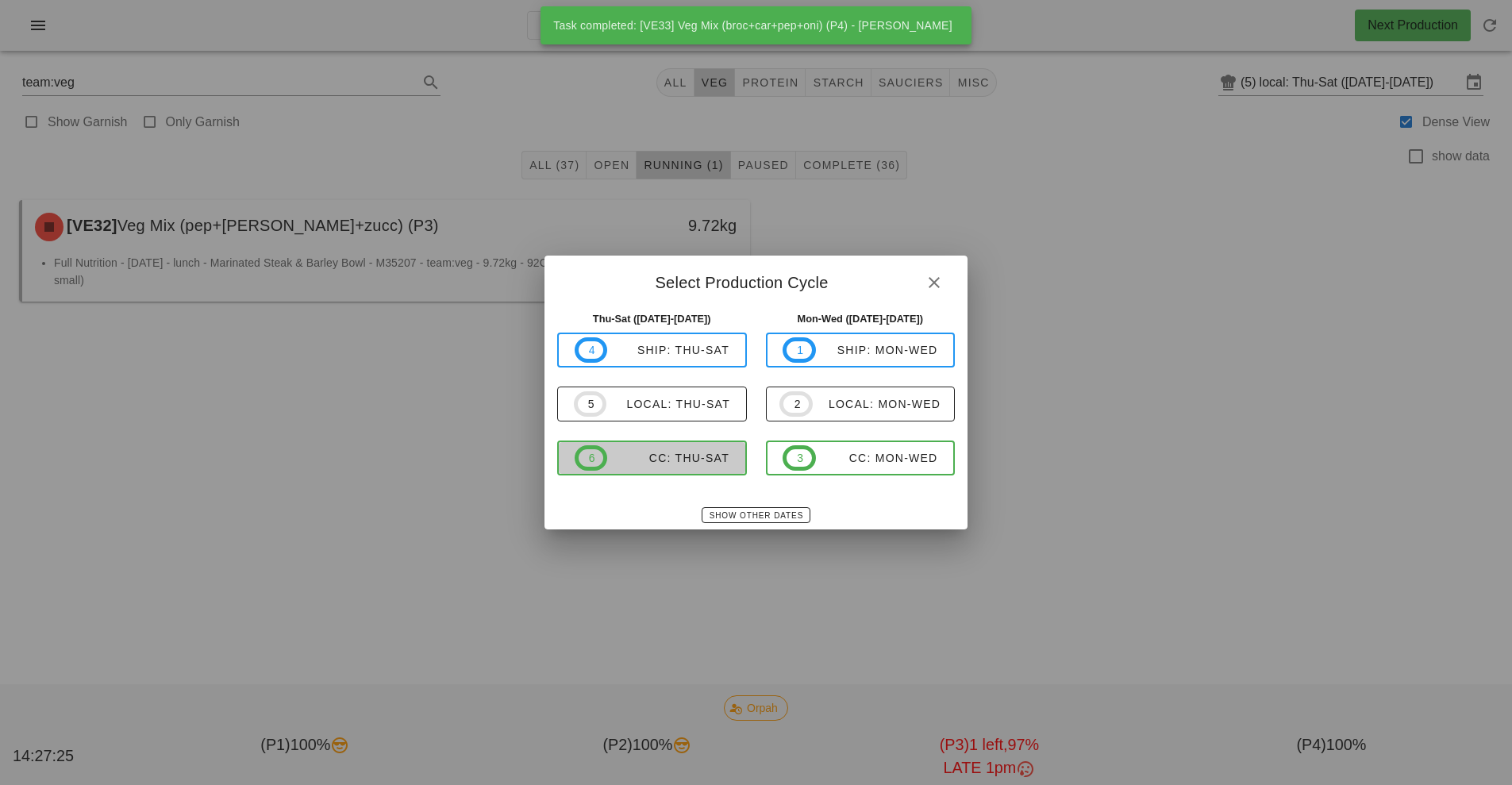
click at [690, 468] on span "6 CC: Thu-Sat" at bounding box center [651, 457] width 155 height 25
type input "CC: Thu-Sat ([DATE]-[DATE])"
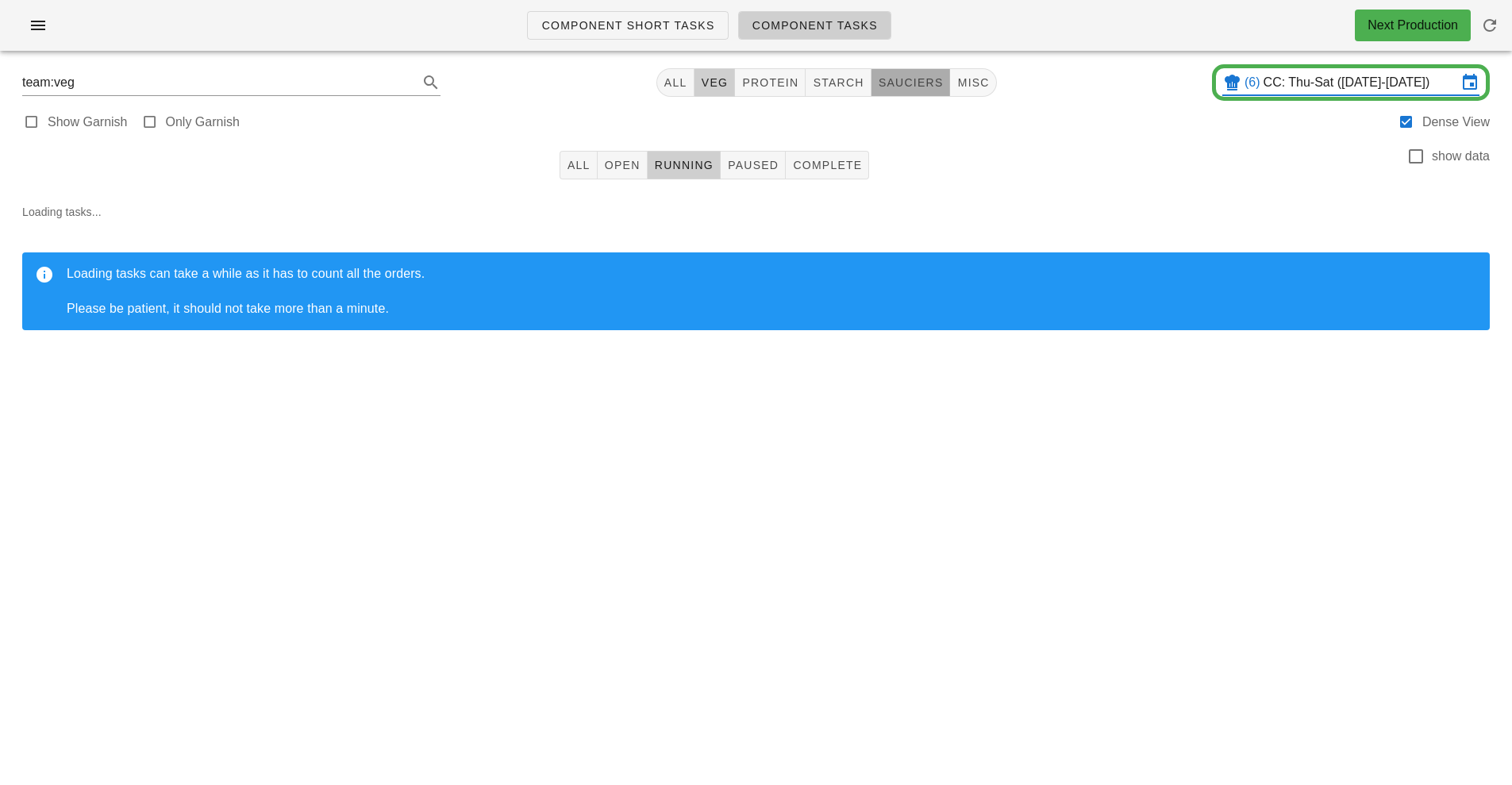
click at [931, 80] on span "sauciers" at bounding box center [911, 82] width 66 height 12
type input "team:sauciers"
click at [841, 166] on span "Complete" at bounding box center [826, 164] width 70 height 12
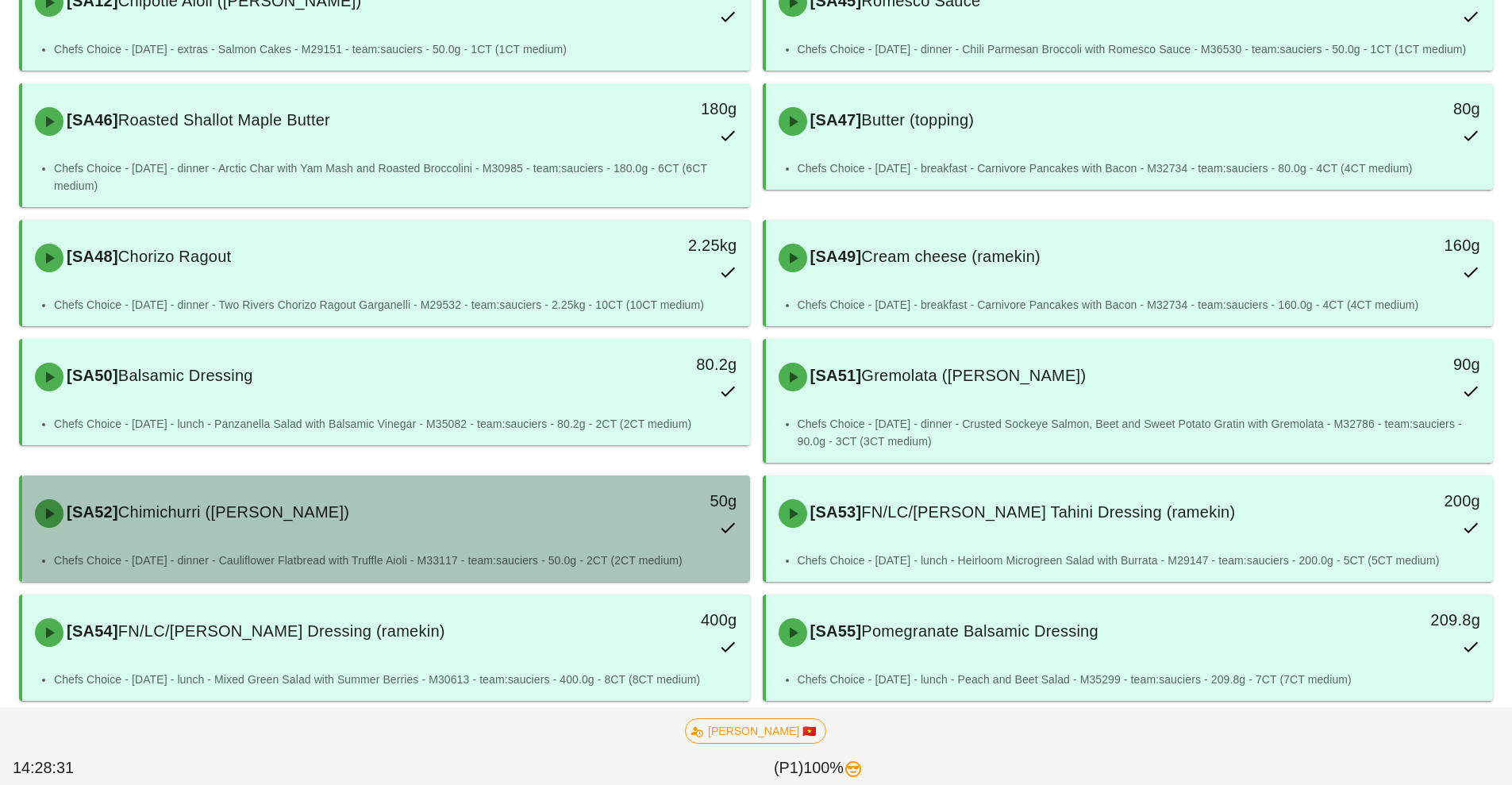
scroll to position [1046, 0]
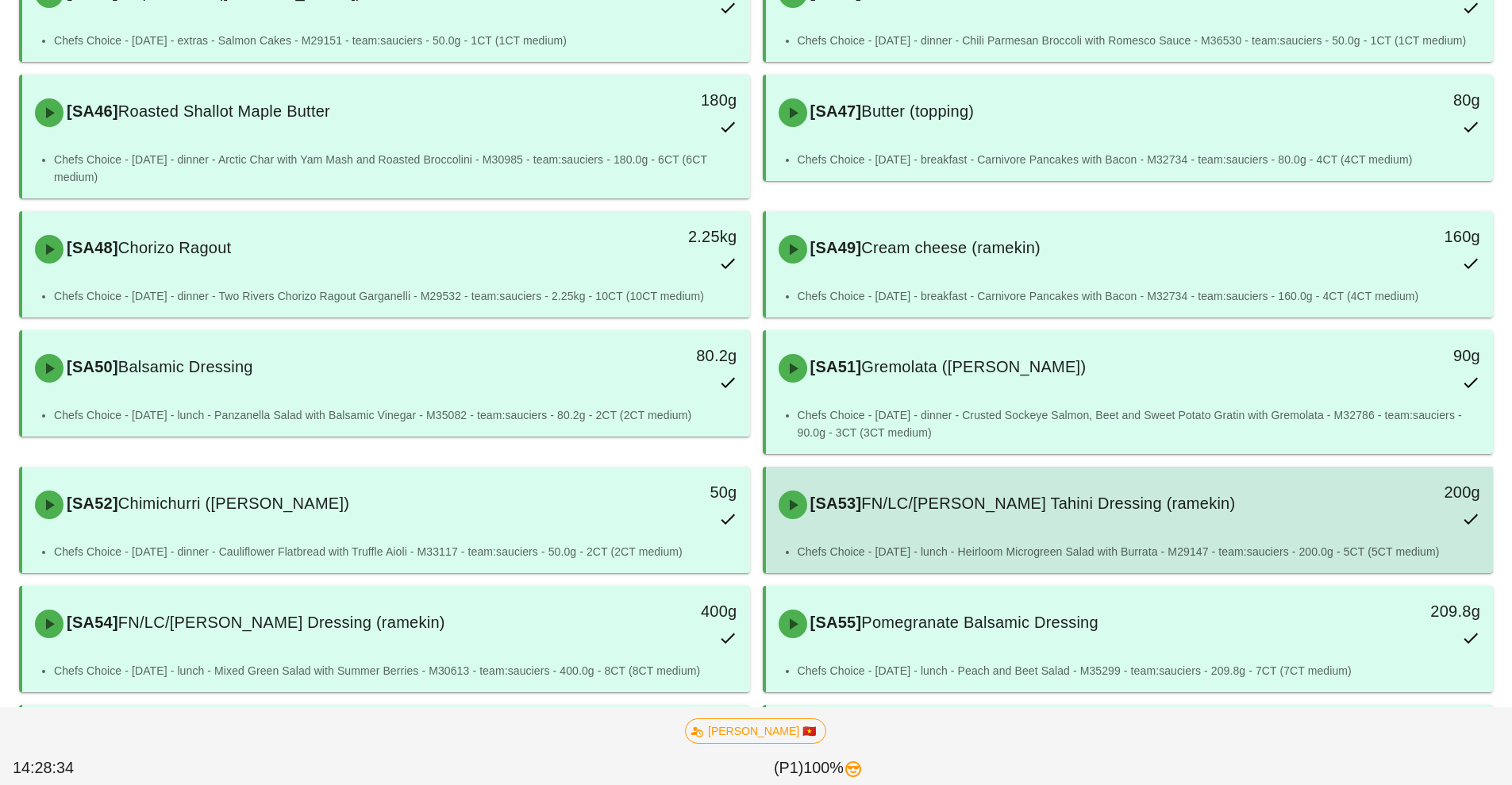
click at [940, 501] on span "FN/LC/[PERSON_NAME] Tahini Dressing (ramekin)" at bounding box center [1047, 503] width 374 height 17
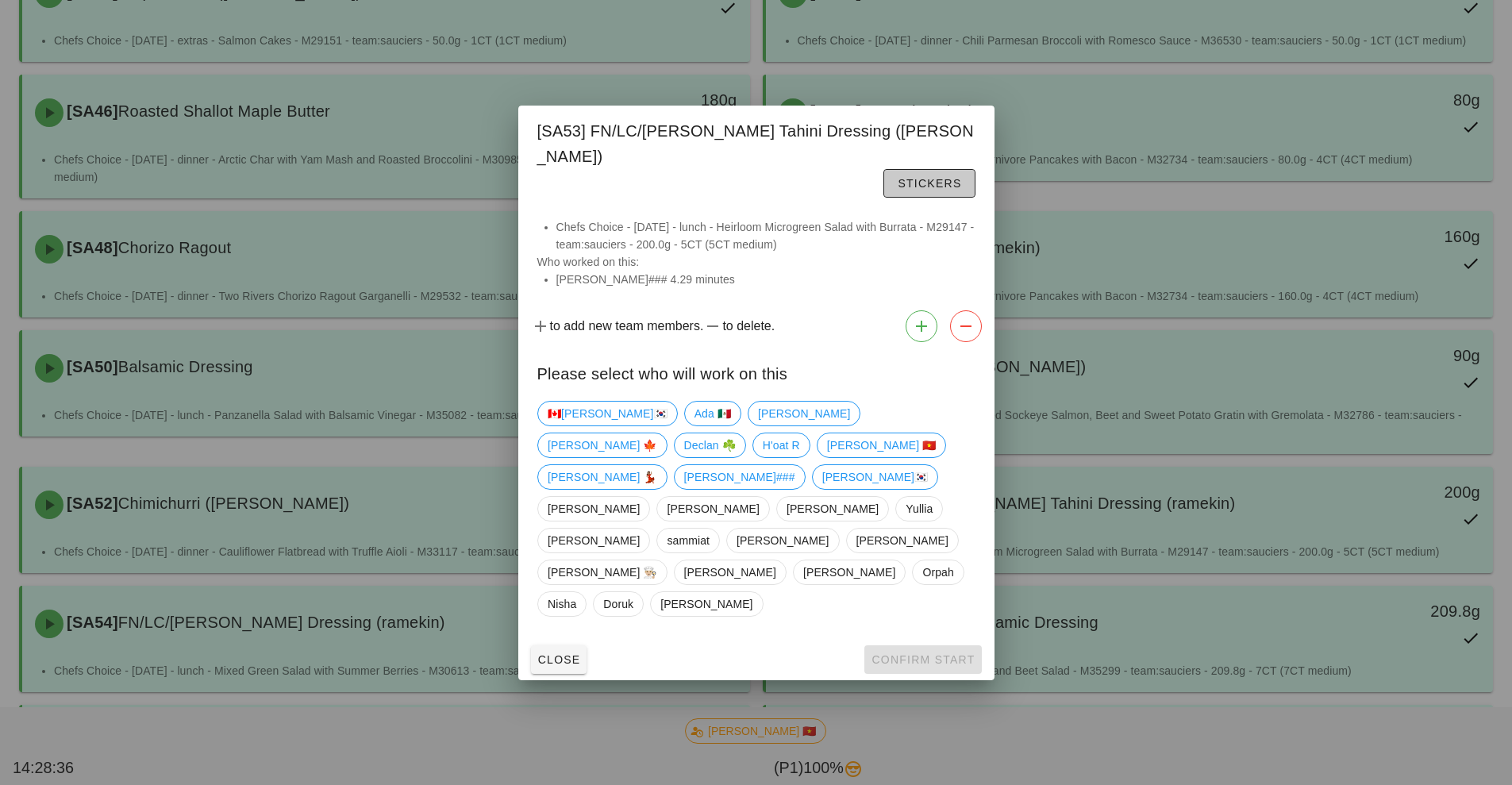
click at [896, 189] on span "Stickers" at bounding box center [928, 183] width 64 height 12
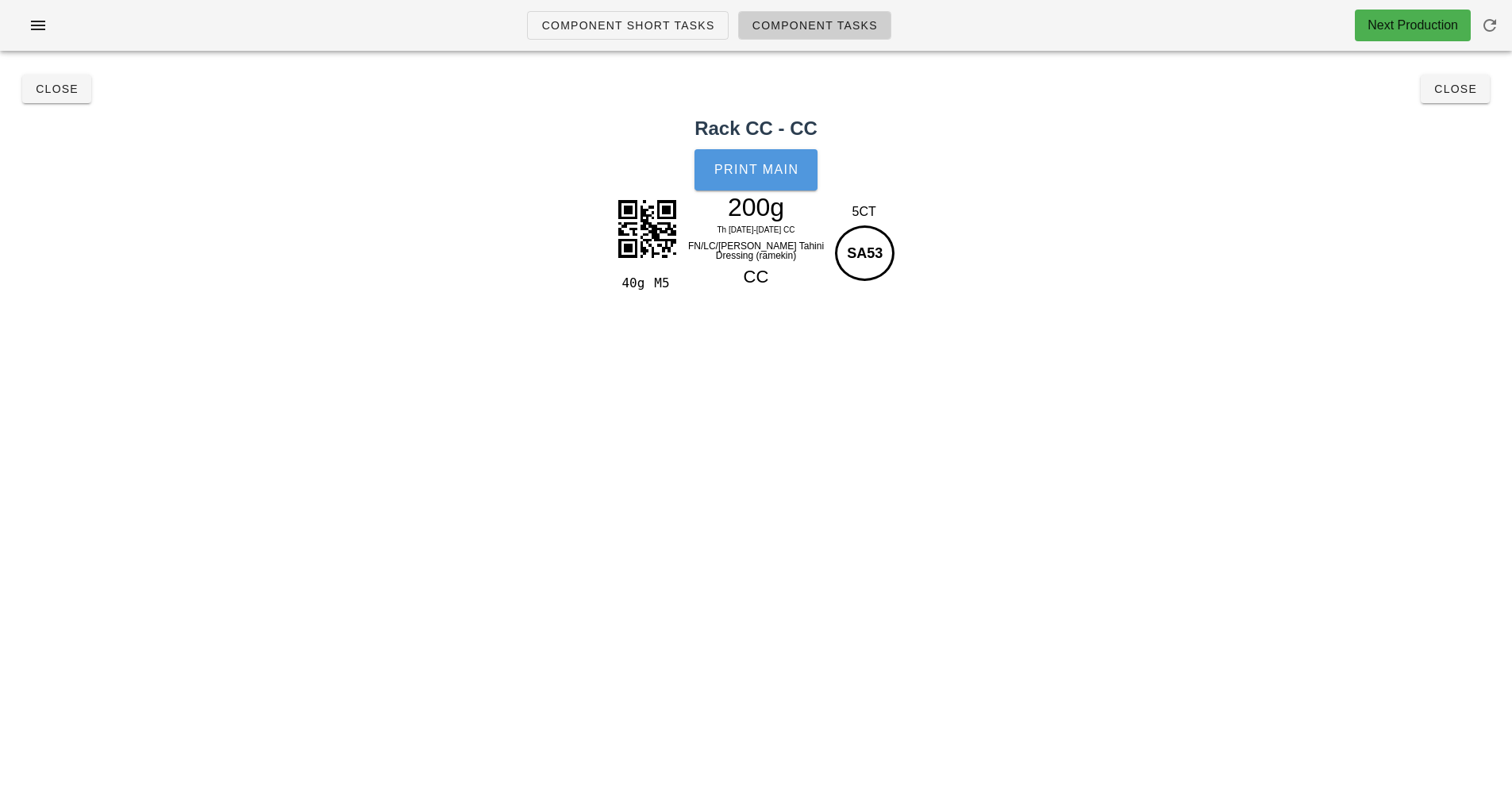
click at [743, 174] on span "Print Main" at bounding box center [756, 169] width 85 height 14
click at [167, 136] on h2 "Rack CC - CC" at bounding box center [756, 129] width 1493 height 29
click at [66, 92] on span "Close" at bounding box center [56, 88] width 43 height 12
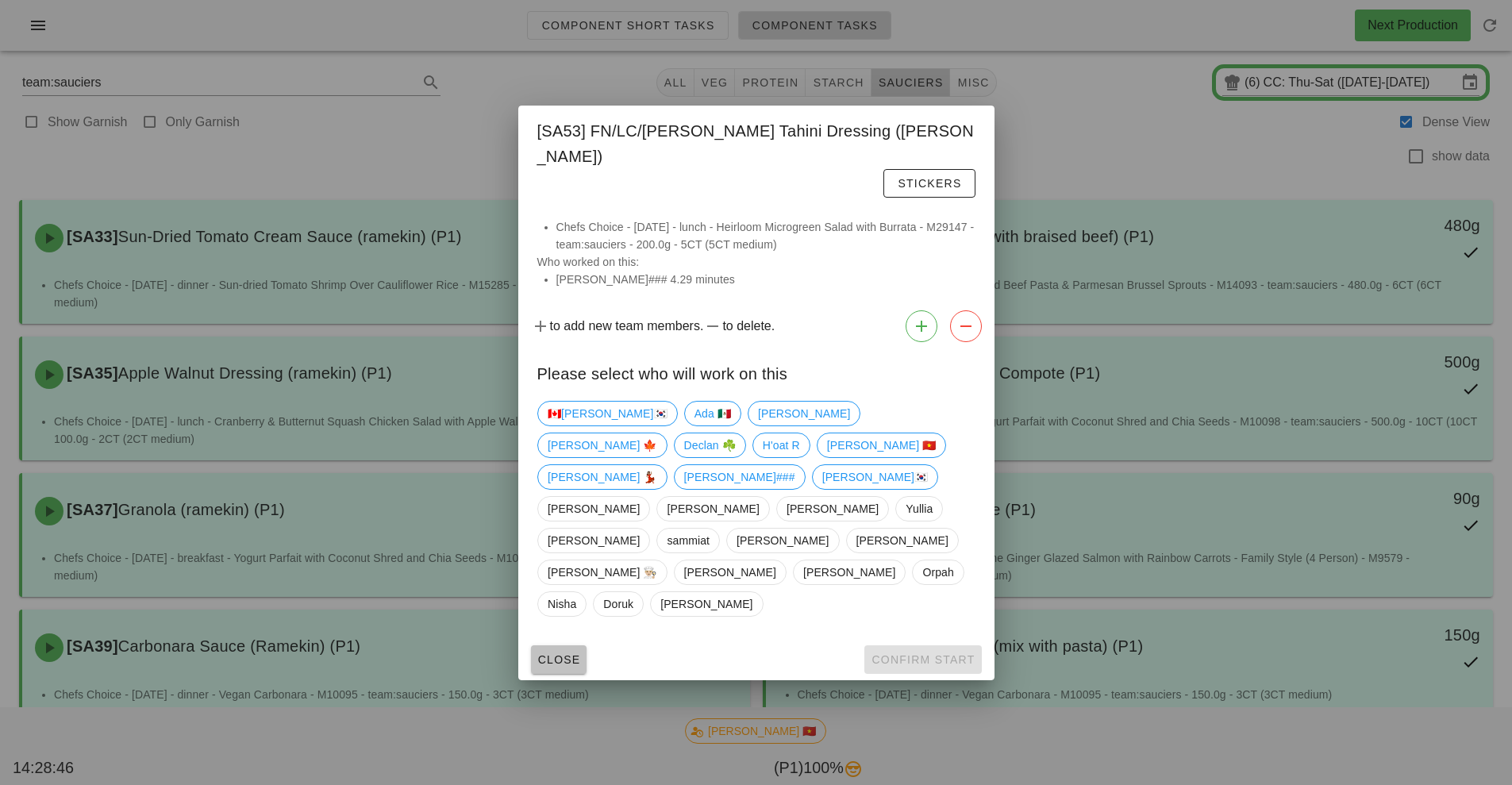
click at [561, 653] on span "Close" at bounding box center [558, 659] width 43 height 12
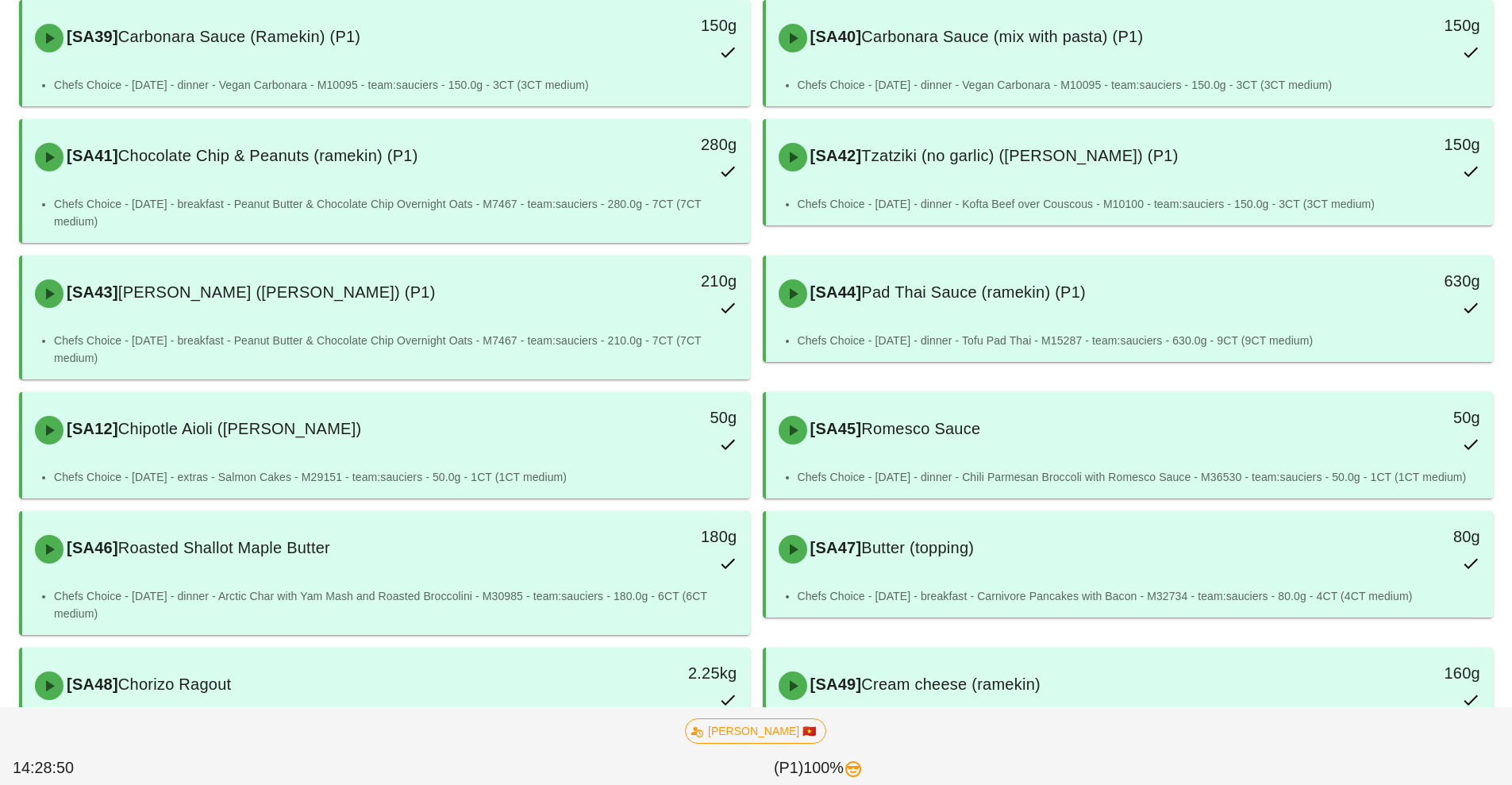
scroll to position [792, 0]
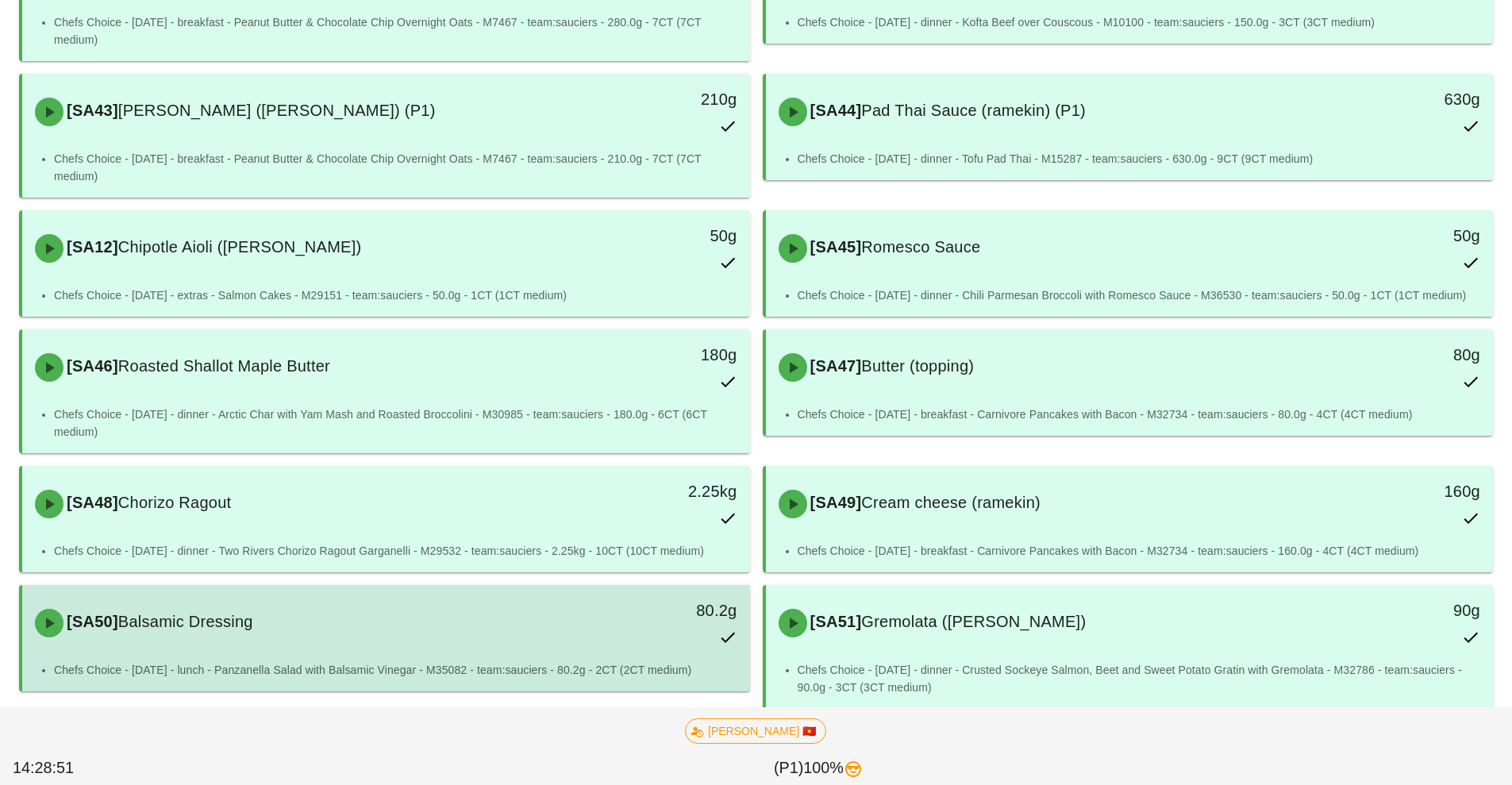
click at [602, 641] on div "80.2g" at bounding box center [656, 623] width 181 height 70
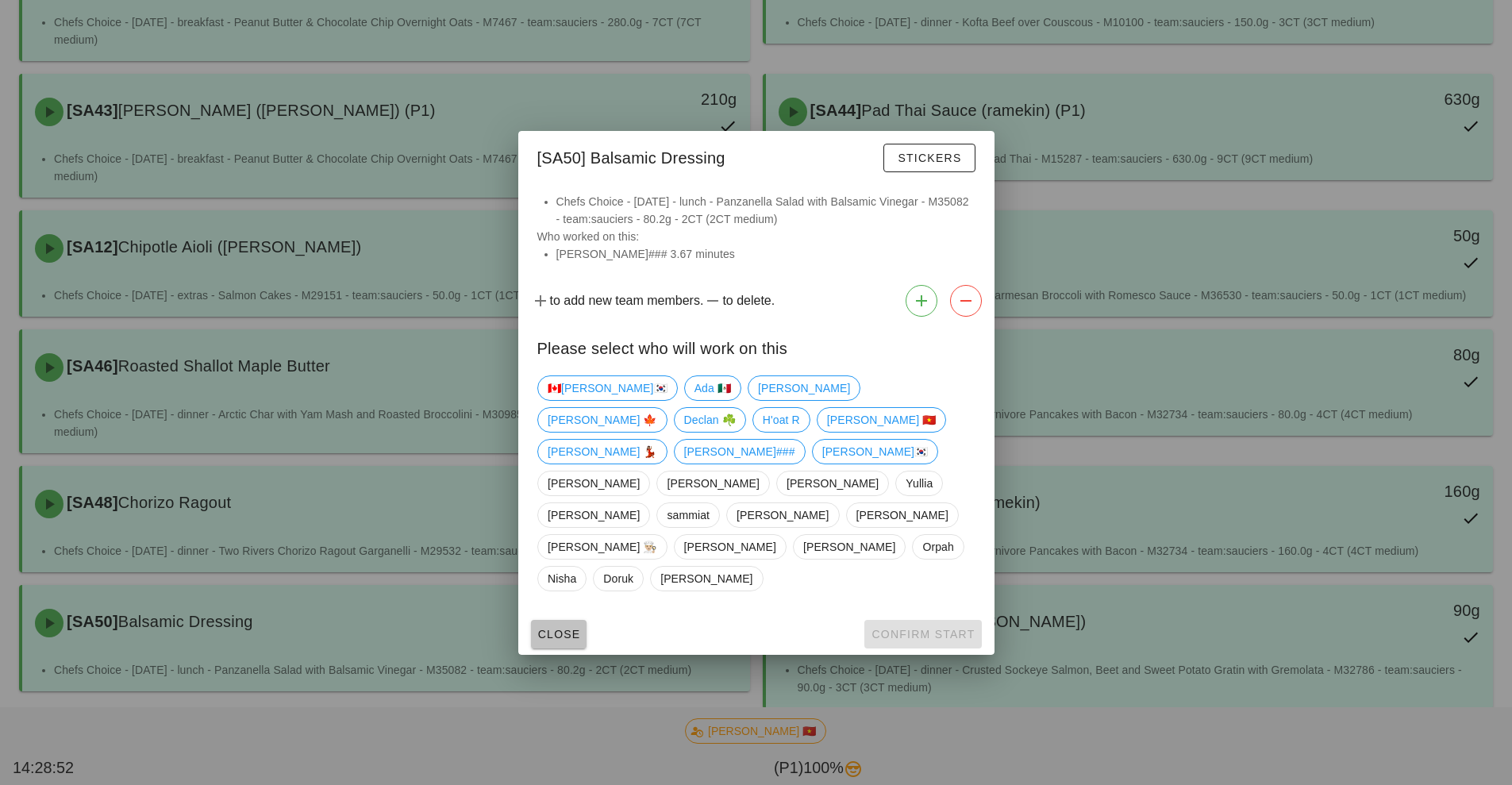
click at [564, 620] on button "Close" at bounding box center [559, 634] width 57 height 29
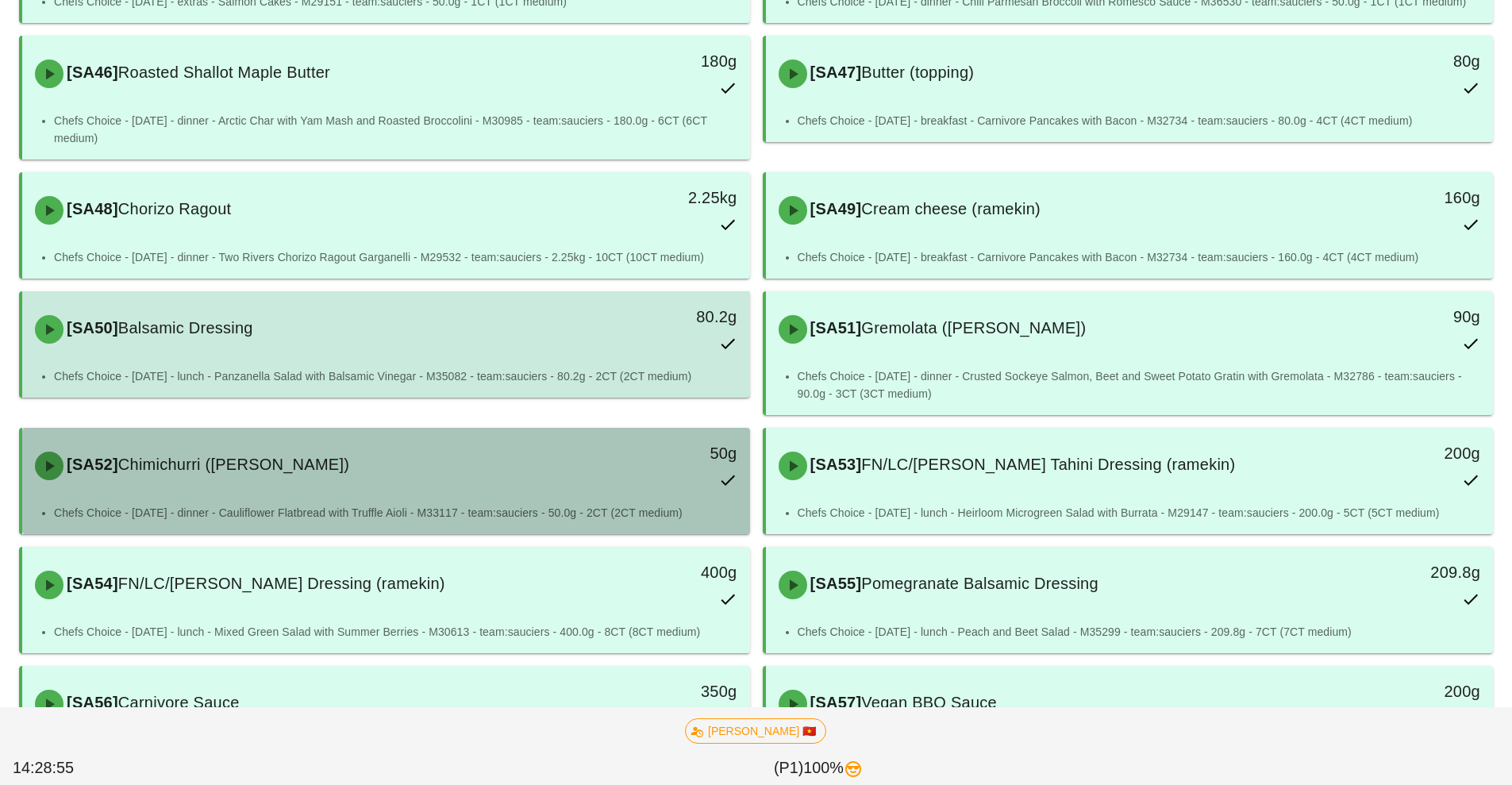
scroll to position [1104, 0]
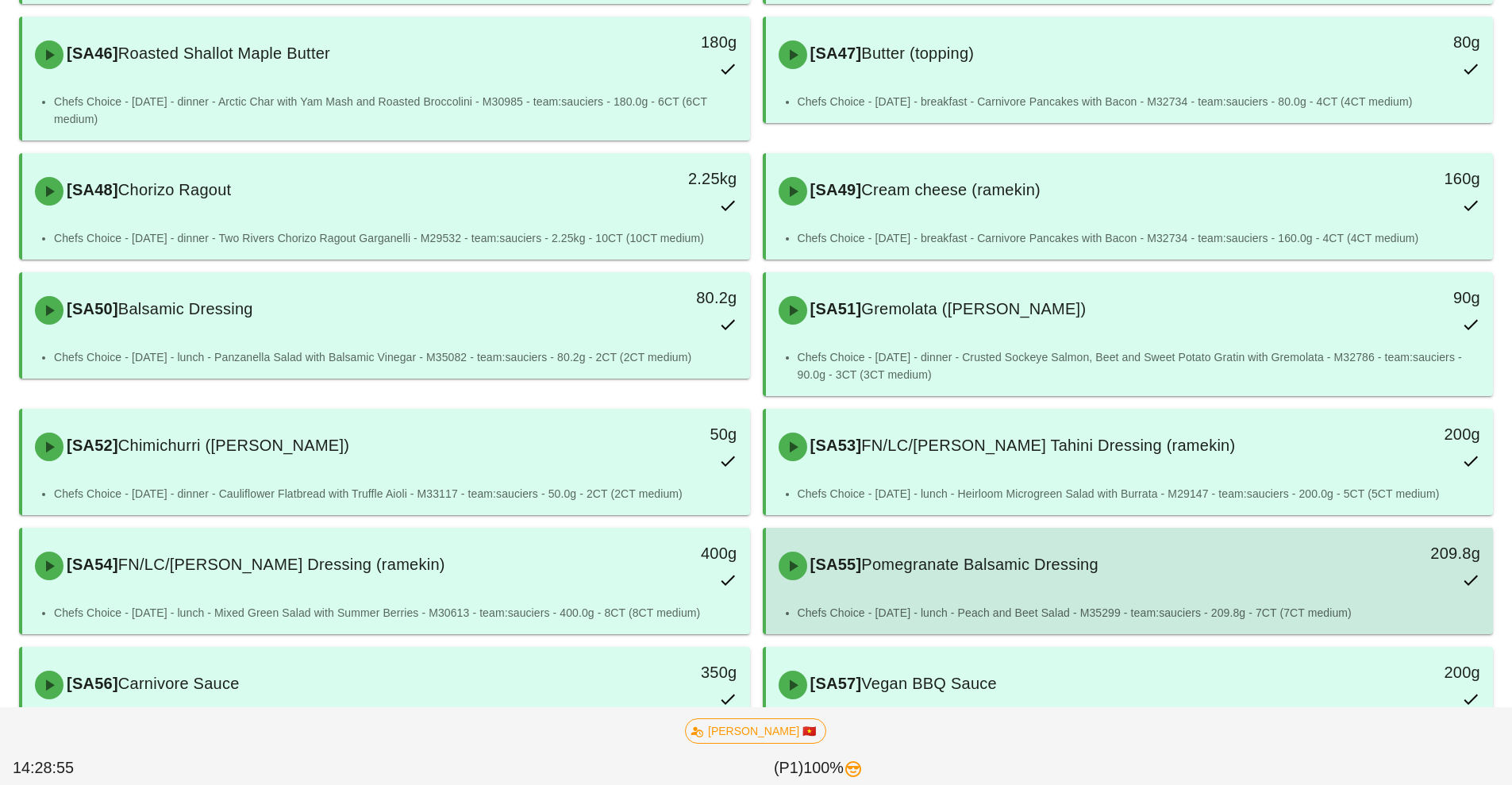
click at [934, 590] on div "[SA55] Pomegranate Balsamic Dressing 209.8g" at bounding box center [1129, 566] width 721 height 70
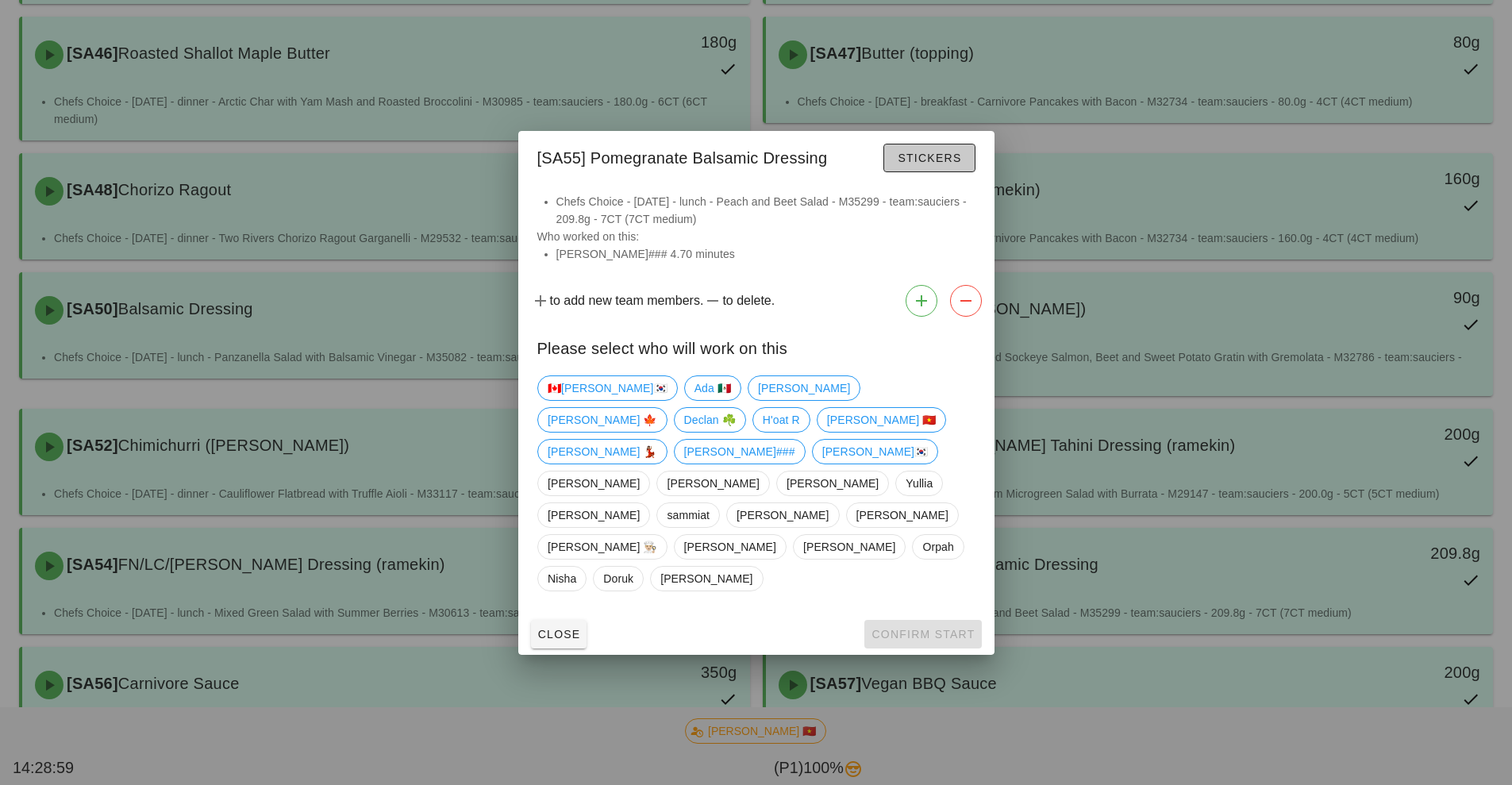
click at [917, 172] on button "Stickers" at bounding box center [928, 159] width 91 height 29
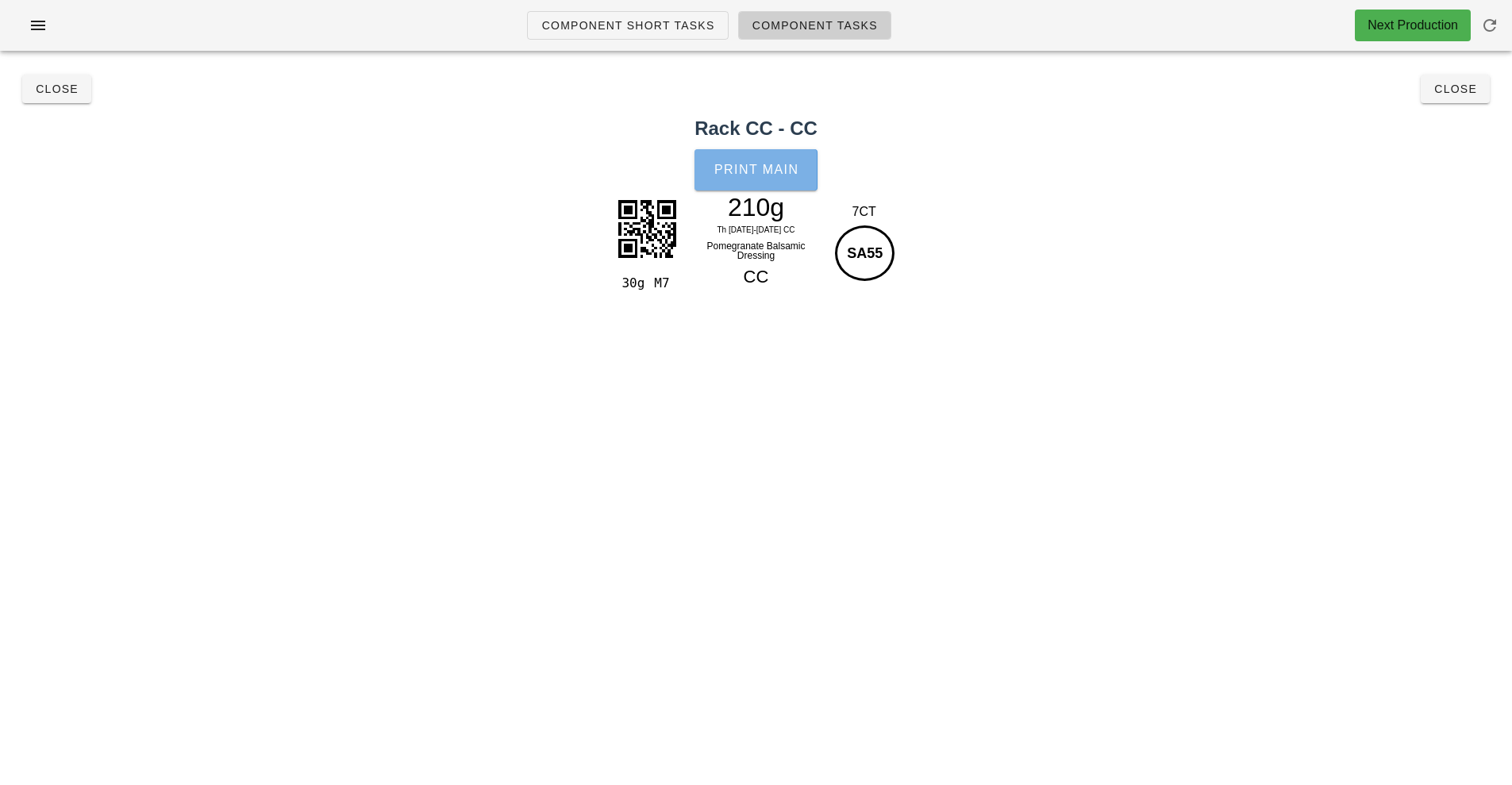
click at [729, 189] on button "Print Main" at bounding box center [755, 169] width 122 height 41
click at [30, 80] on button "Close" at bounding box center [57, 89] width 69 height 29
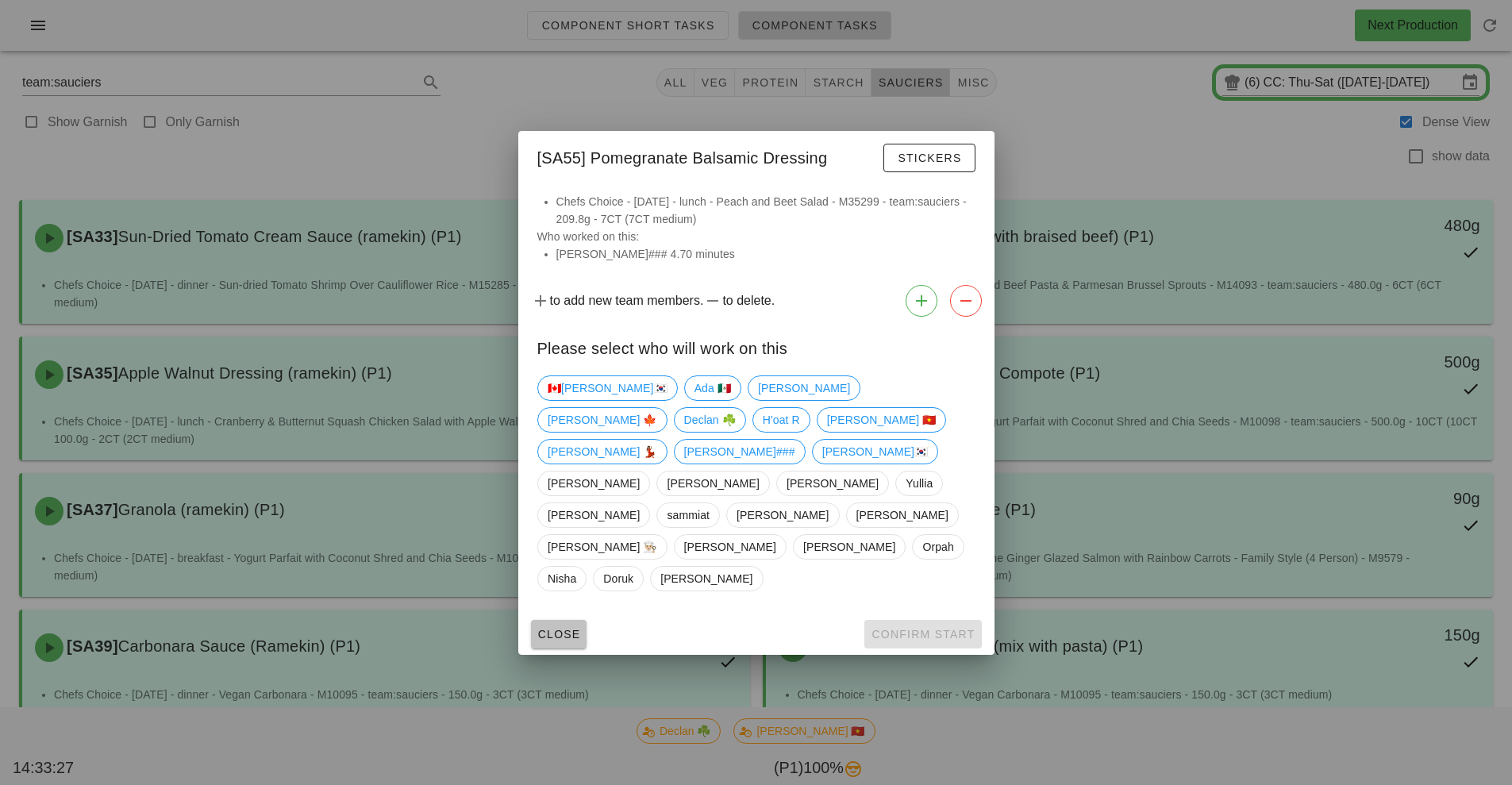
click at [563, 627] on span "Close" at bounding box center [558, 633] width 43 height 12
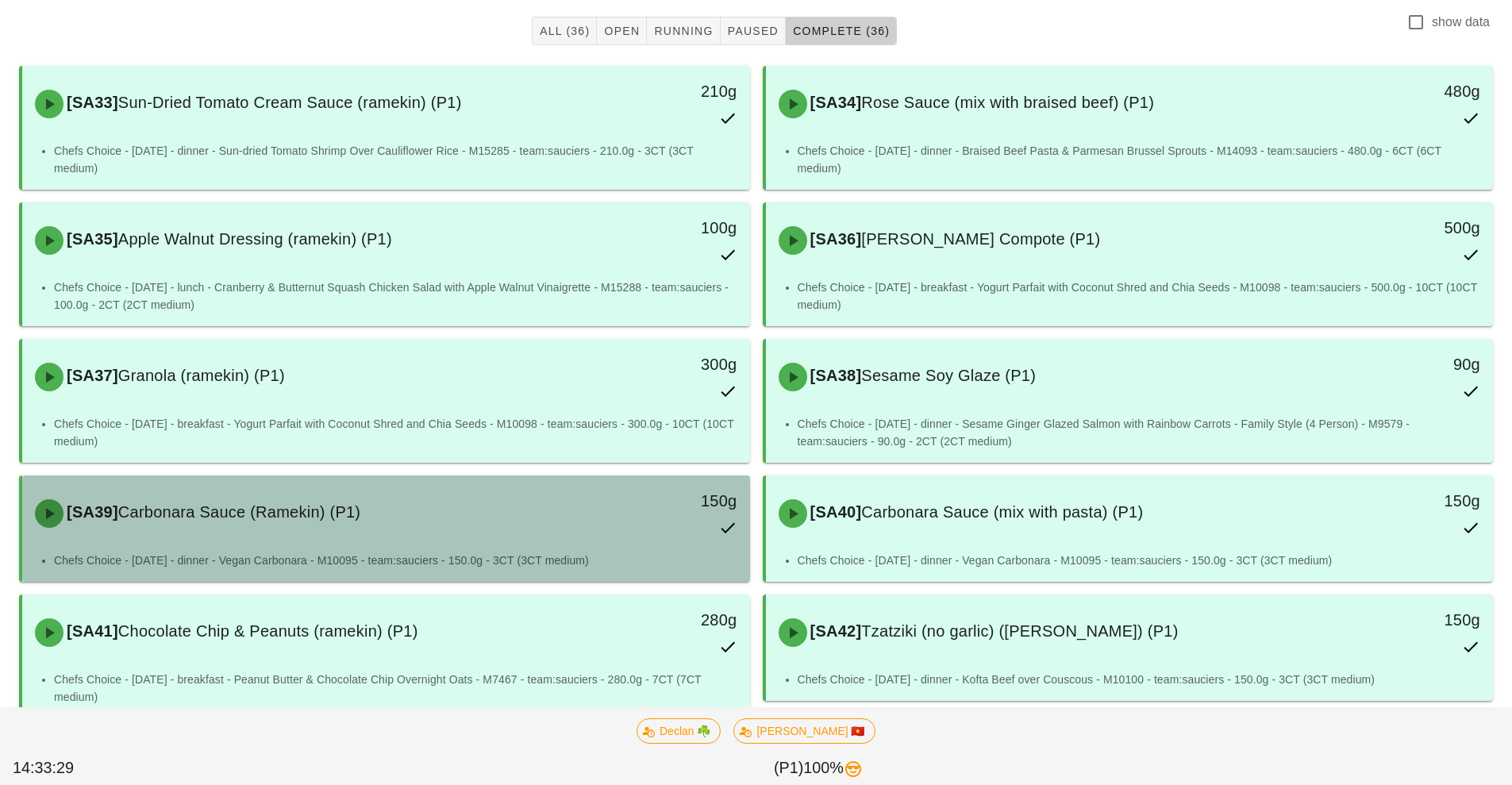
scroll to position [296, 0]
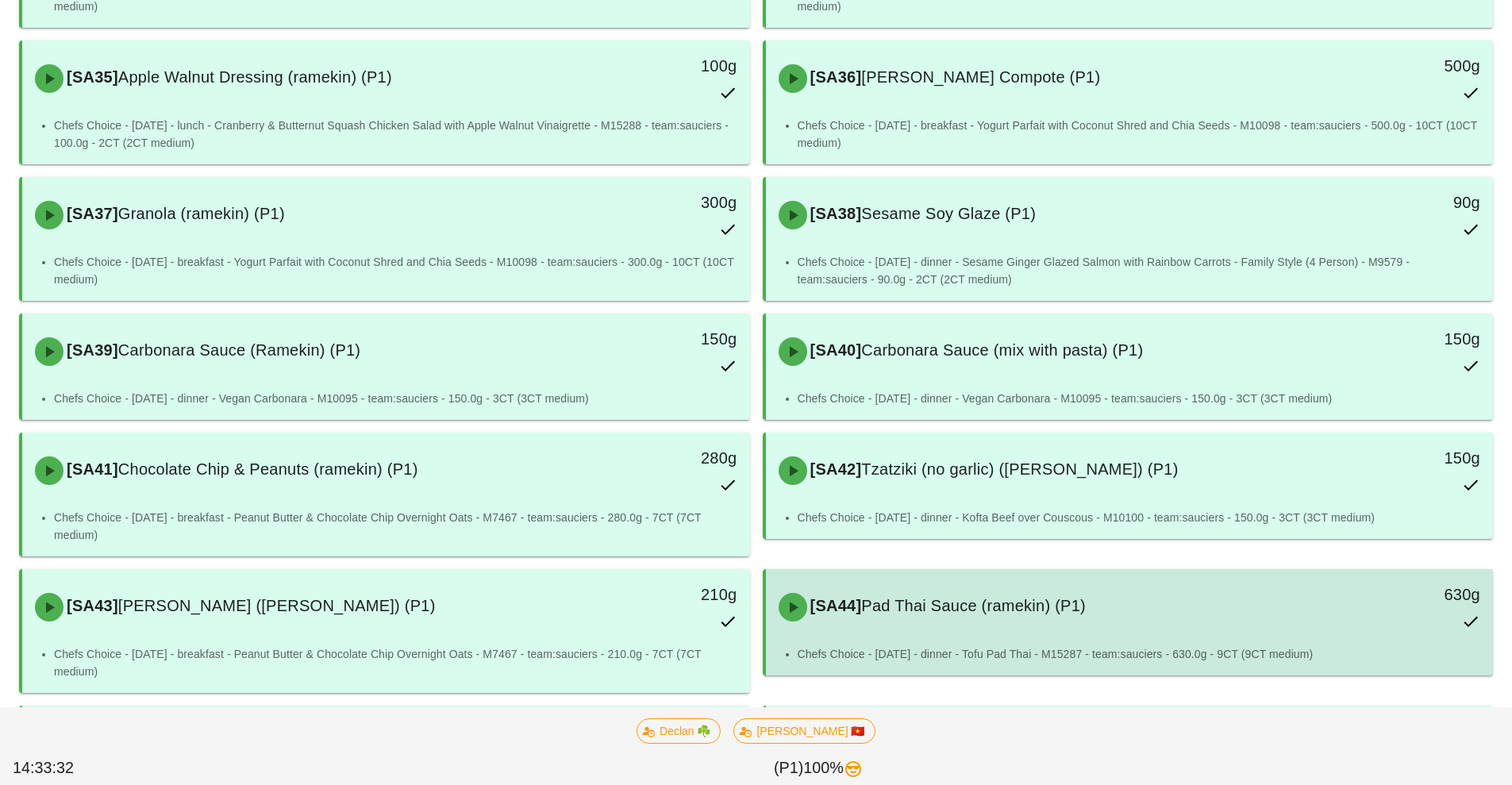
click at [982, 627] on div "[SA44] Pad Thai Sauce (ramekin) (P1)" at bounding box center [1038, 607] width 541 height 48
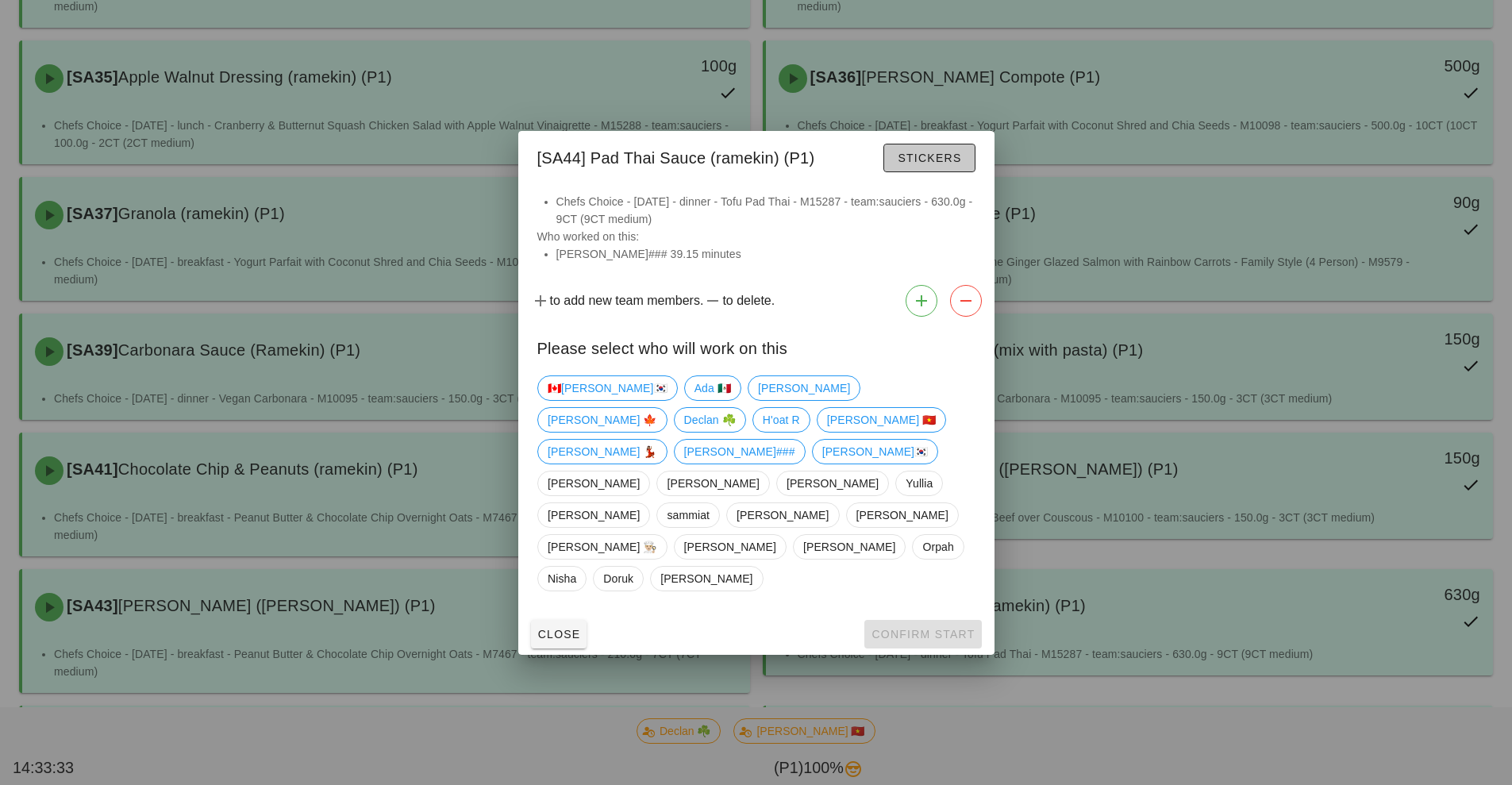
click at [920, 164] on span "Stickers" at bounding box center [928, 158] width 64 height 12
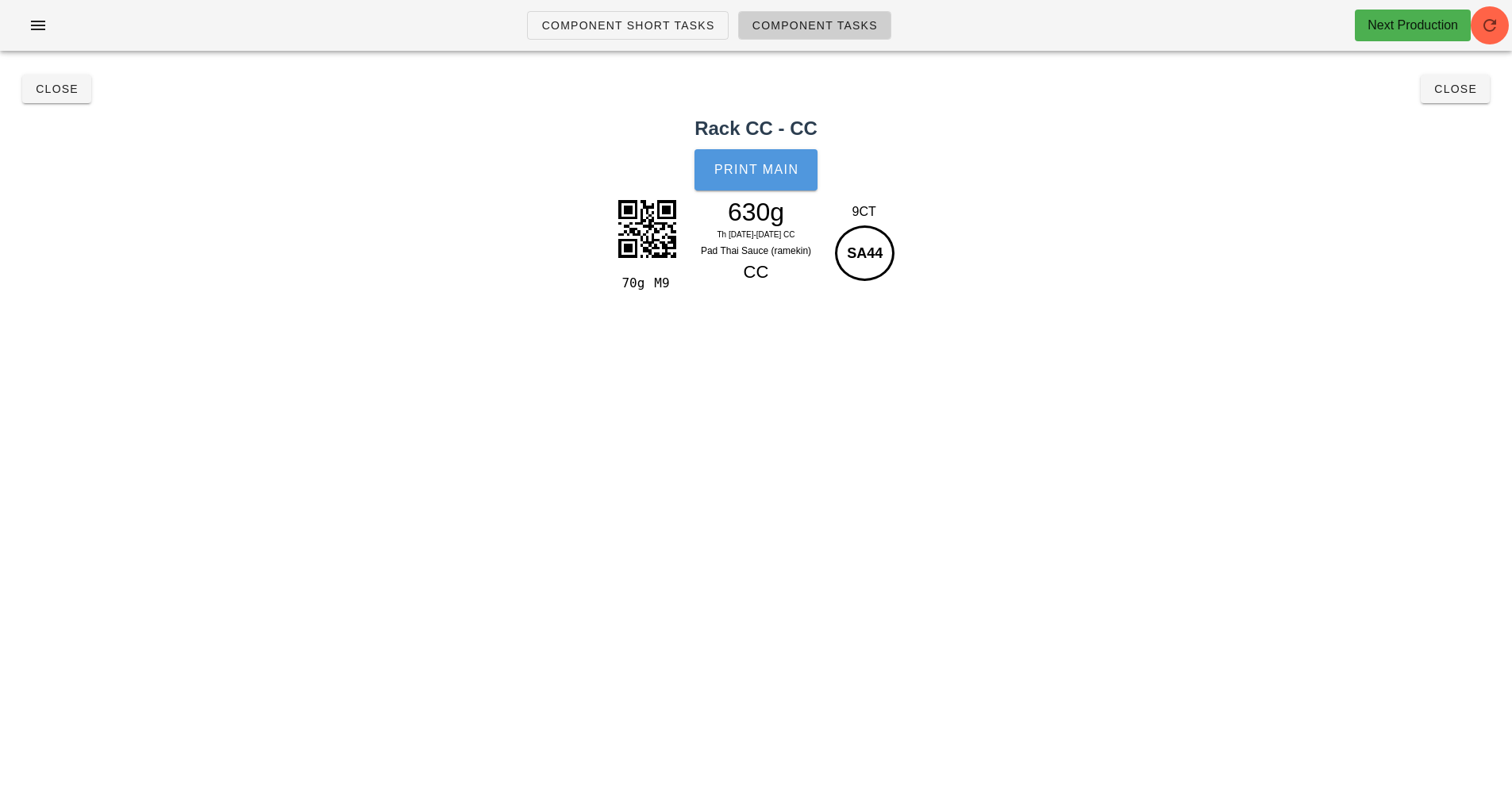
click at [761, 162] on button "Print Main" at bounding box center [755, 169] width 122 height 41
click at [63, 97] on button "Close" at bounding box center [57, 89] width 69 height 29
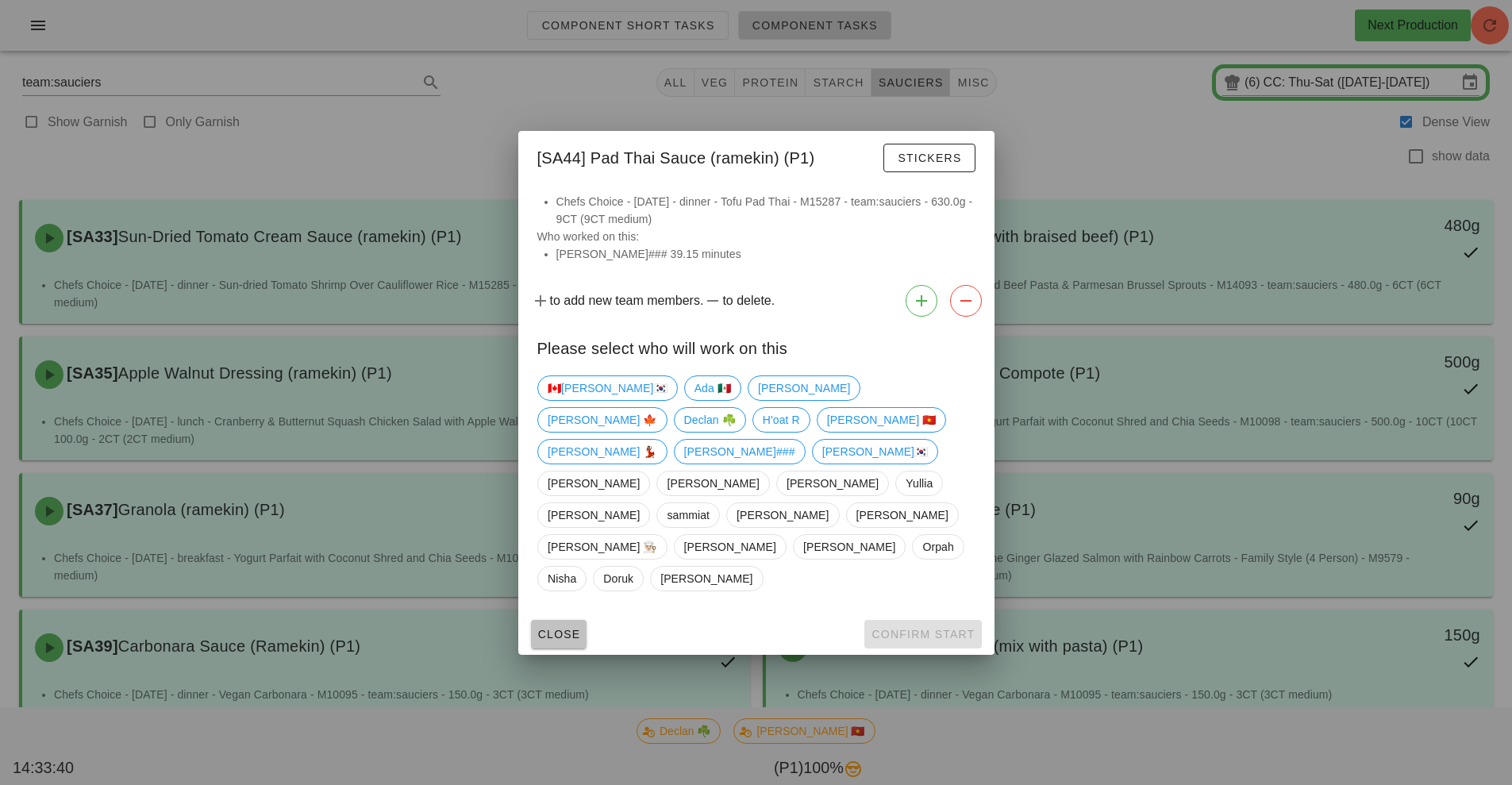
click at [549, 620] on button "Close" at bounding box center [559, 634] width 57 height 29
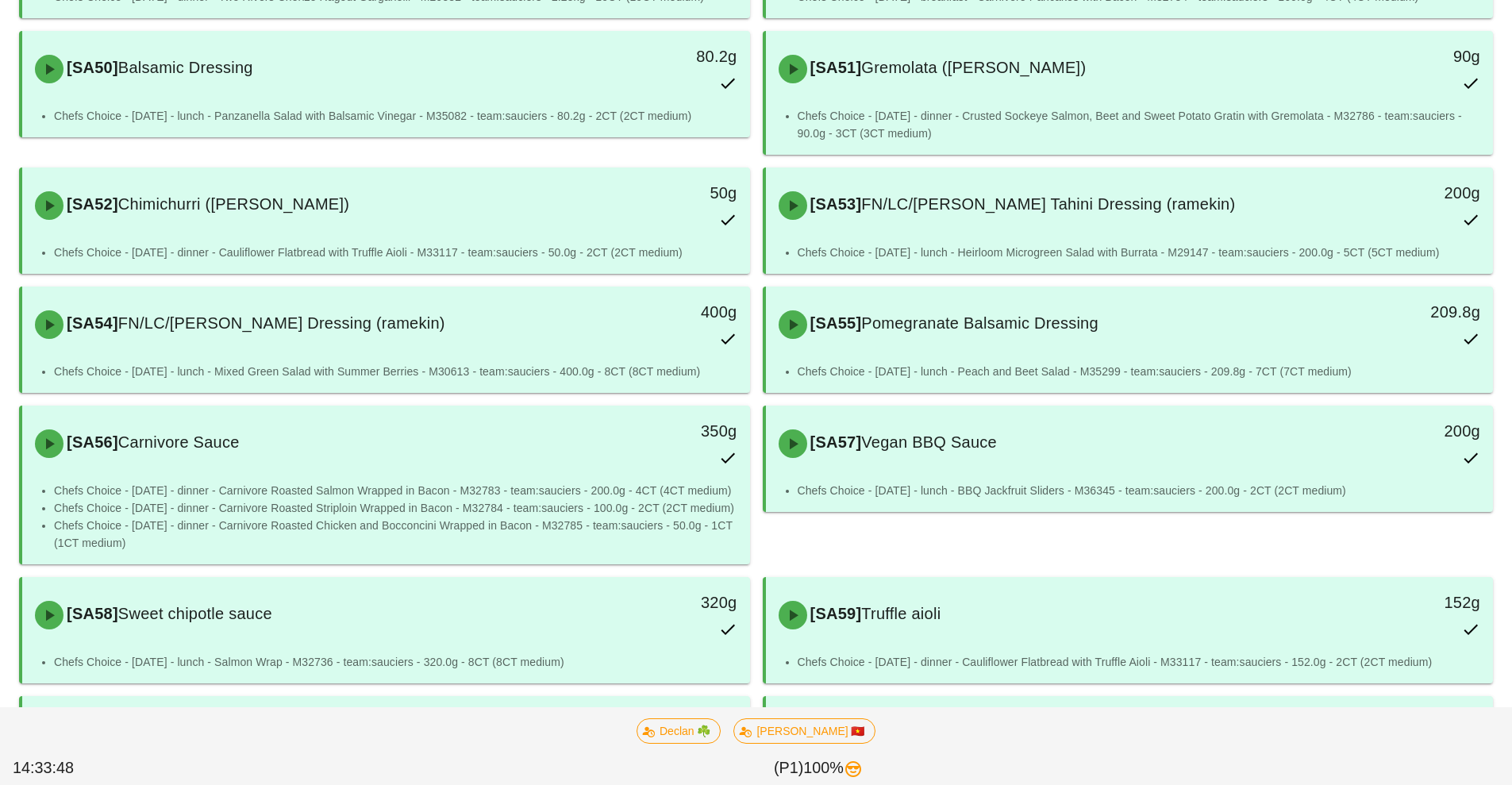
scroll to position [1403, 0]
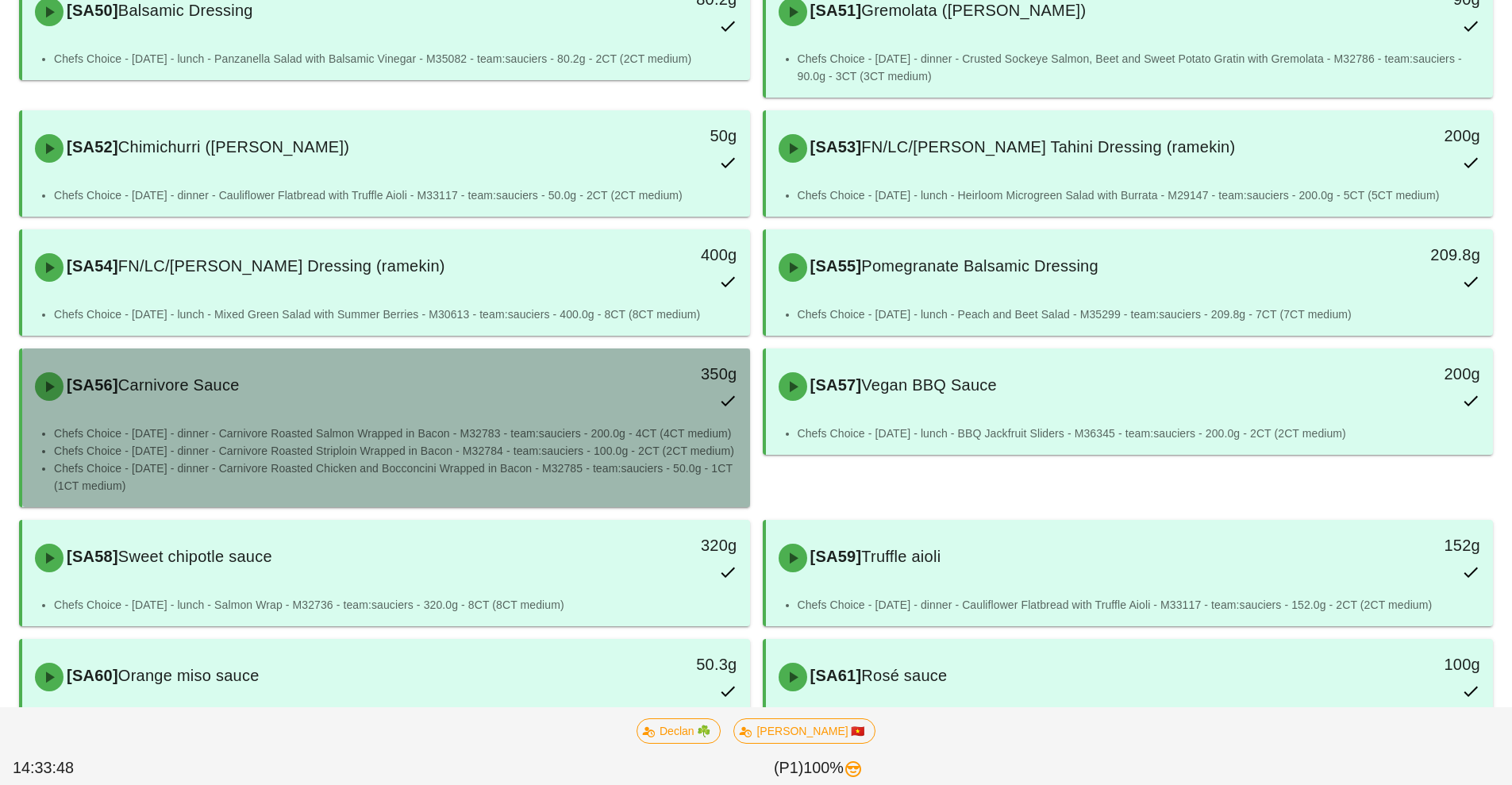
click at [588, 430] on li "Chefs Choice - [DATE] - dinner - Carnivore Roasted Salmon Wrapped in Bacon - M3…" at bounding box center [395, 433] width 683 height 17
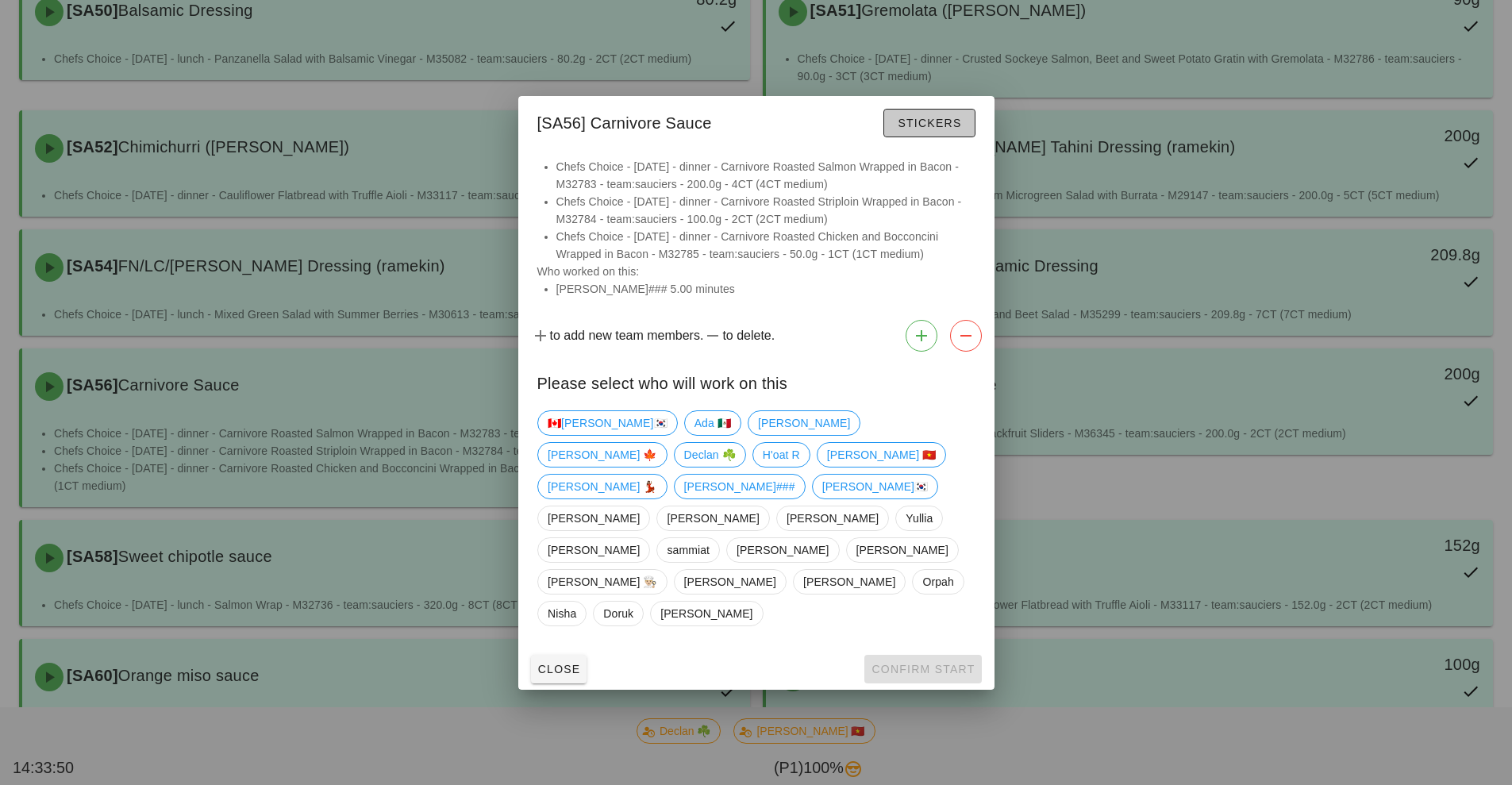
click at [924, 130] on span "Stickers" at bounding box center [928, 122] width 64 height 12
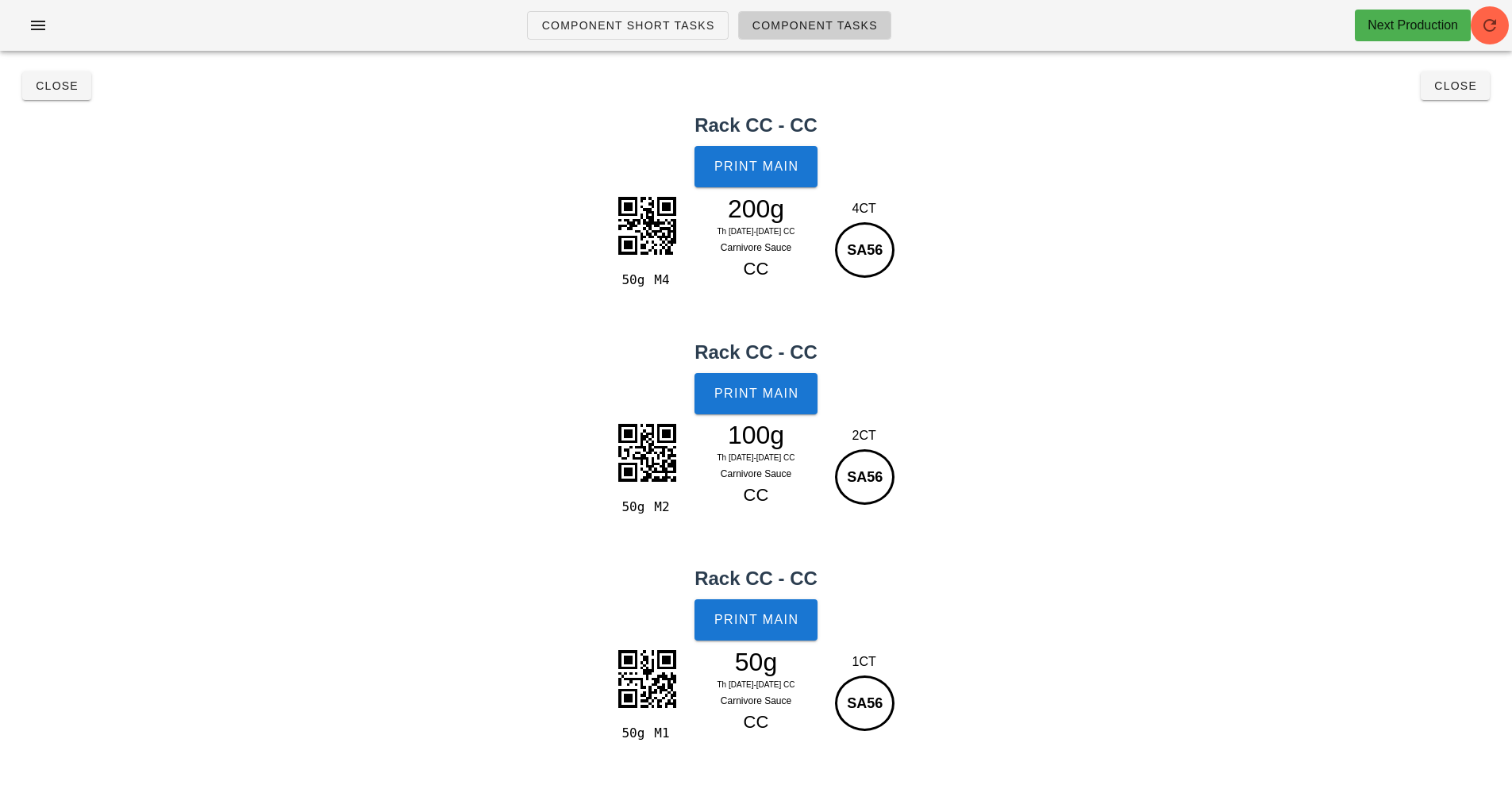
scroll to position [3, 0]
click at [766, 177] on button "Print Main" at bounding box center [755, 166] width 122 height 41
click at [54, 97] on button "Close" at bounding box center [57, 86] width 69 height 29
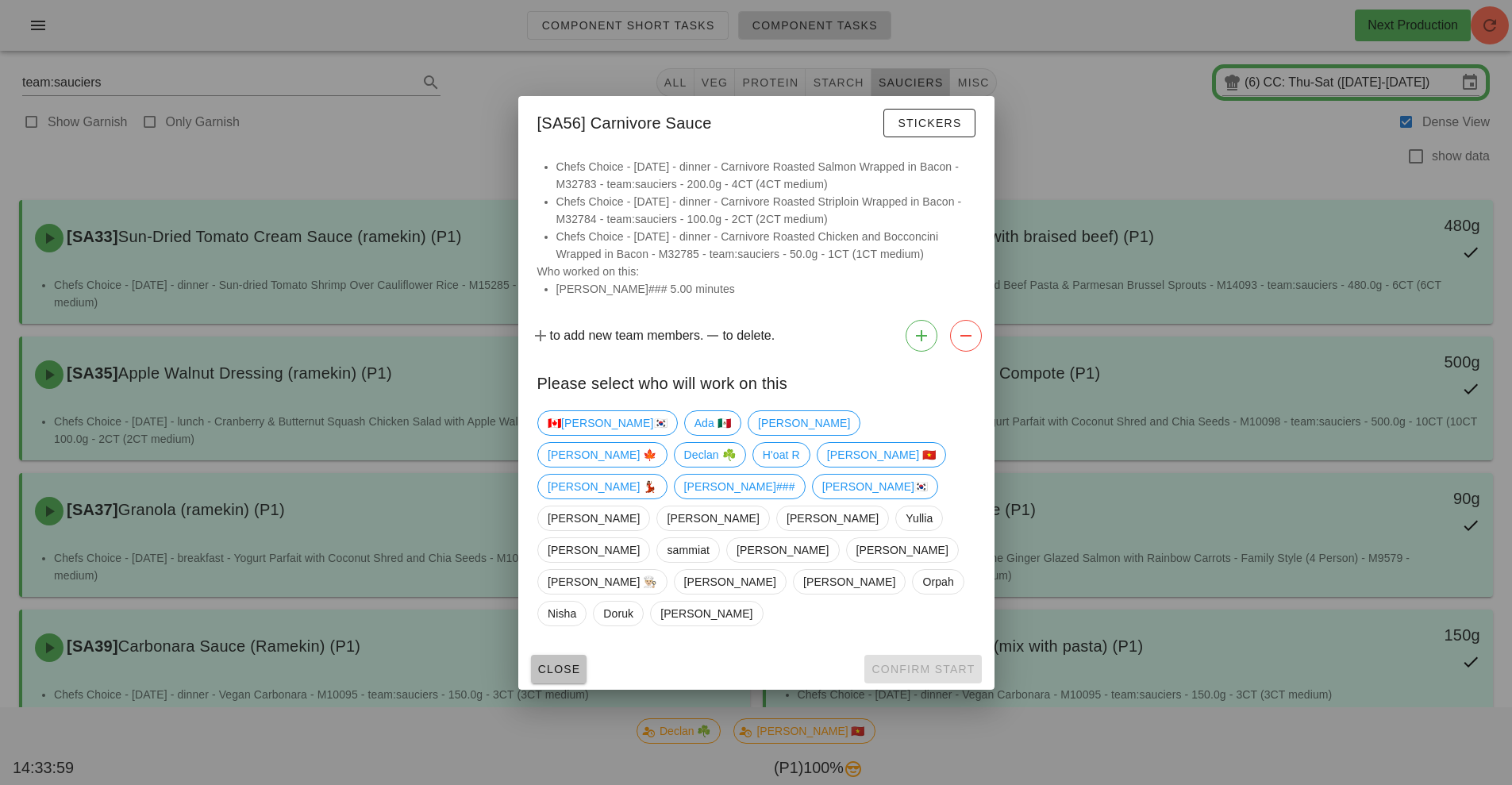
click at [563, 663] on span "Close" at bounding box center [558, 669] width 43 height 12
